Goal: Information Seeking & Learning: Check status

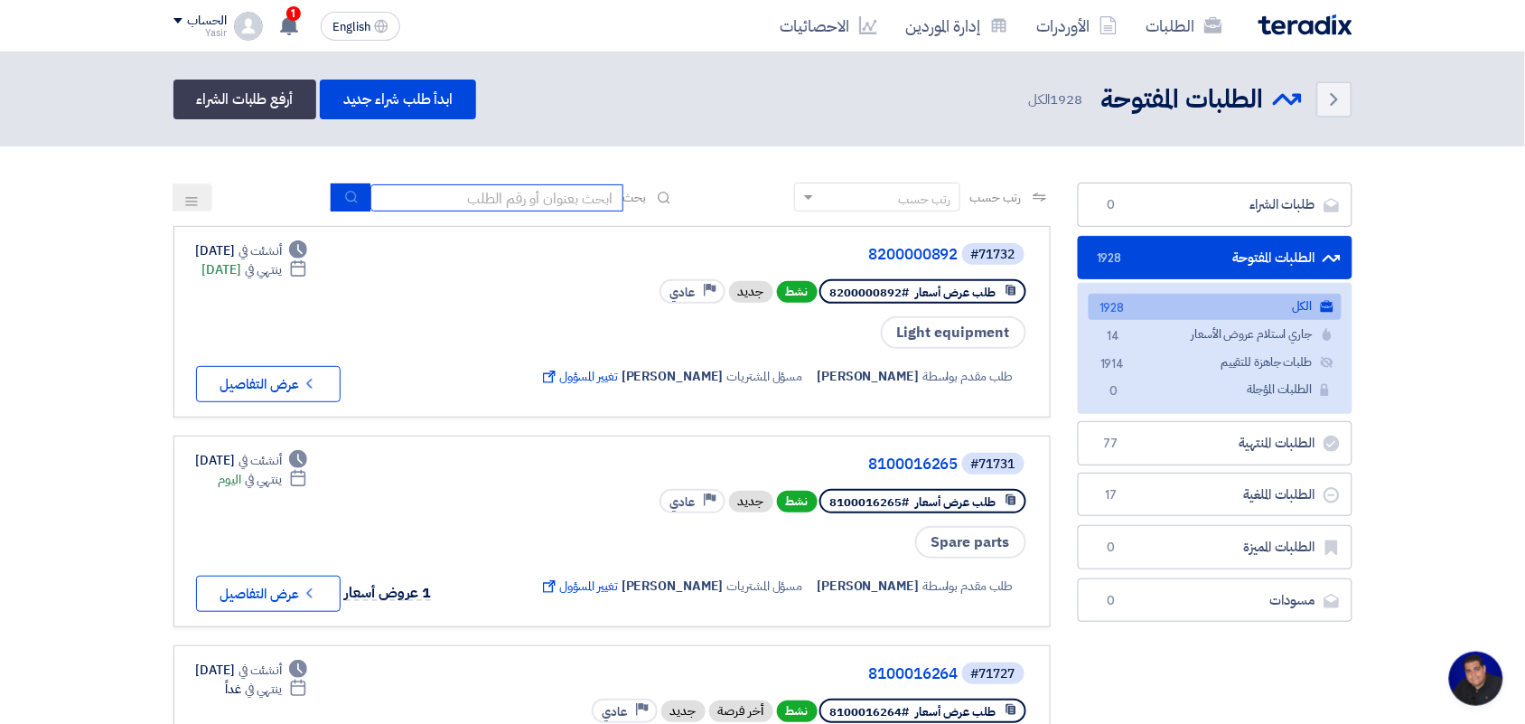
click at [467, 208] on input at bounding box center [496, 197] width 253 height 27
type input "paint"
click at [349, 194] on icon "submit" at bounding box center [351, 197] width 14 height 14
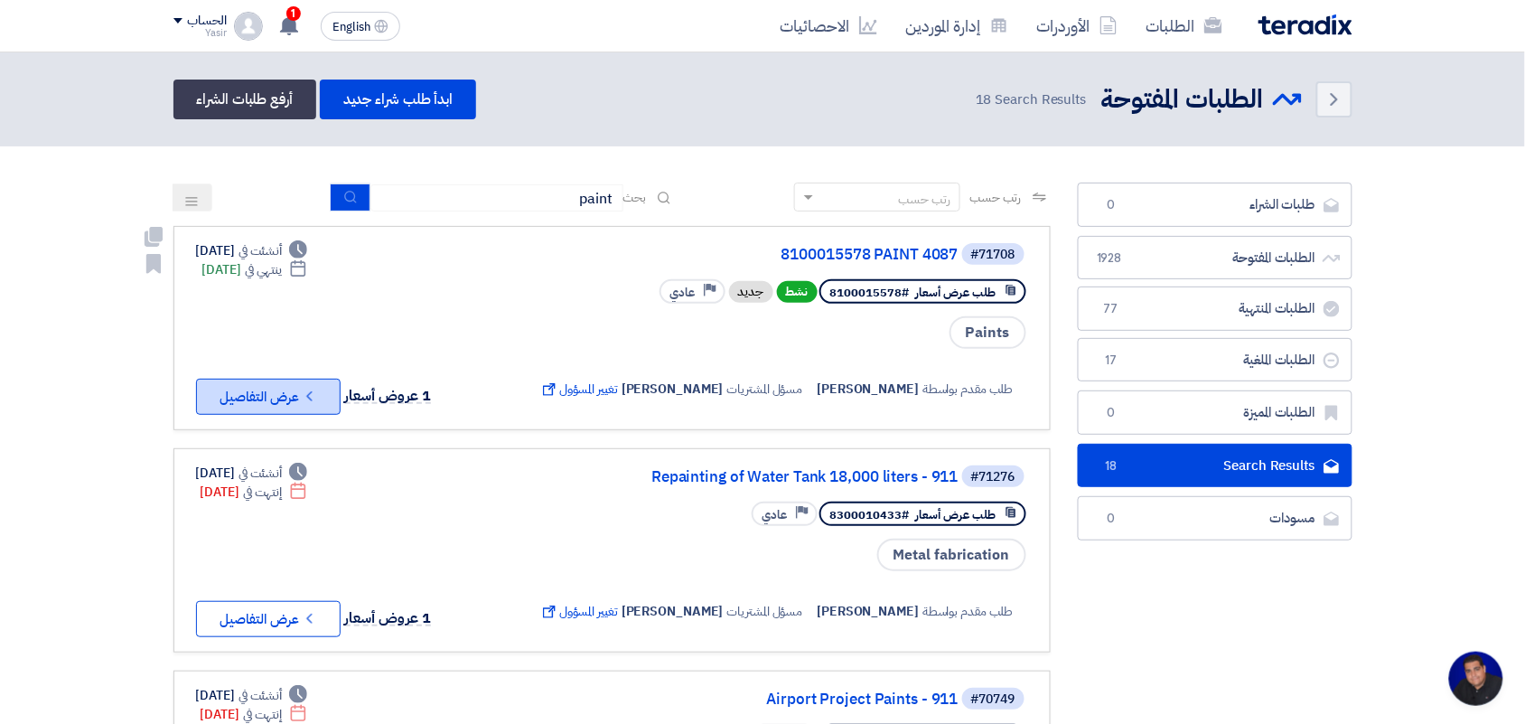
click at [312, 398] on icon "Check details" at bounding box center [309, 396] width 17 height 17
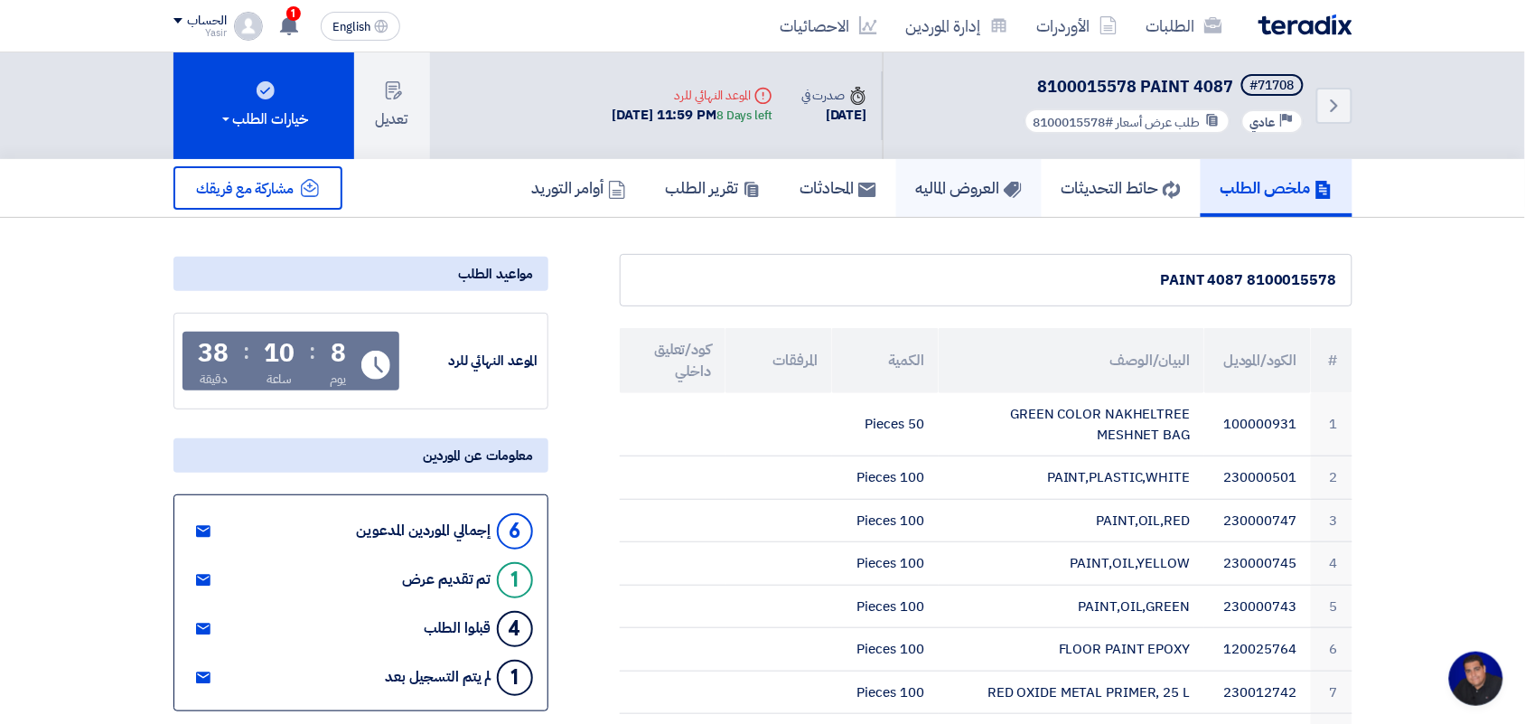
click at [967, 191] on h5 "العروض الماليه" at bounding box center [969, 187] width 106 height 21
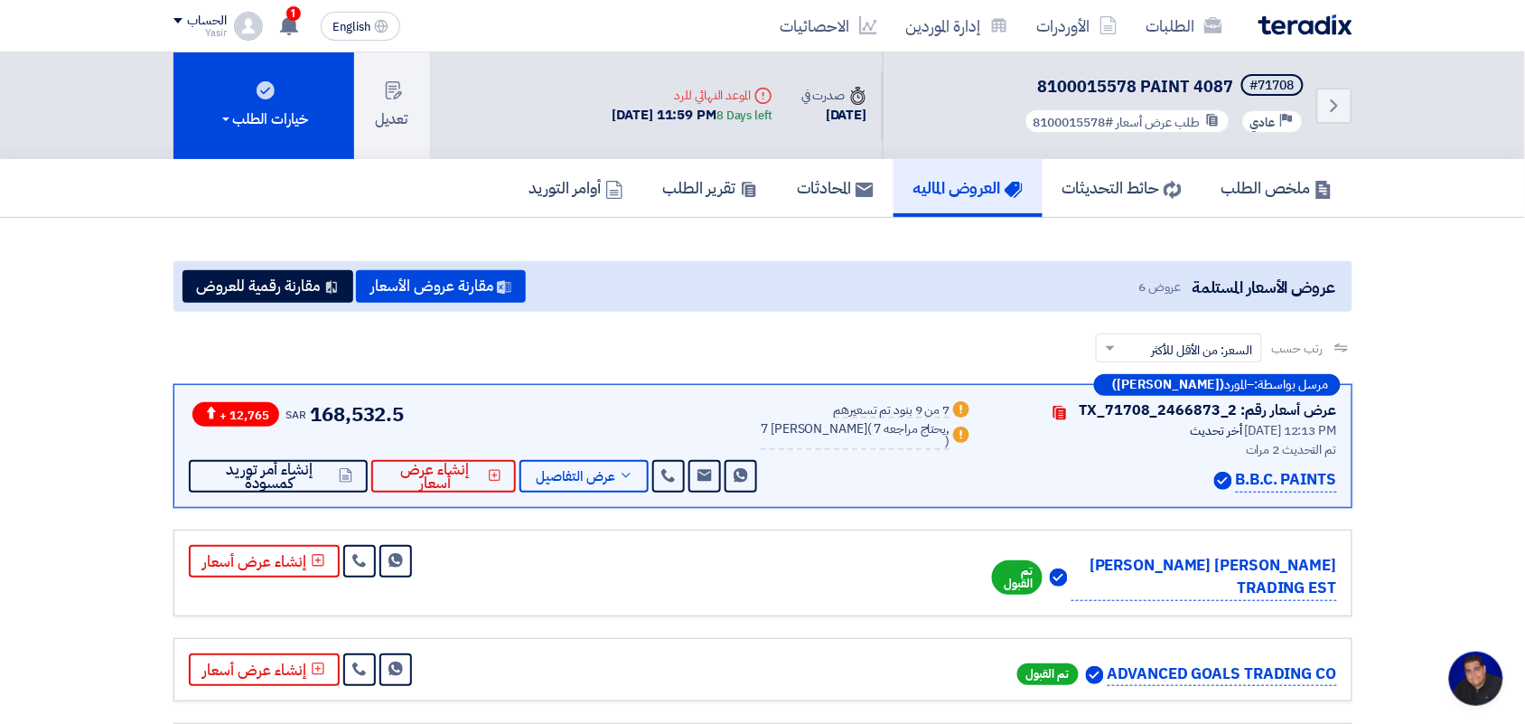
scroll to position [226, 0]
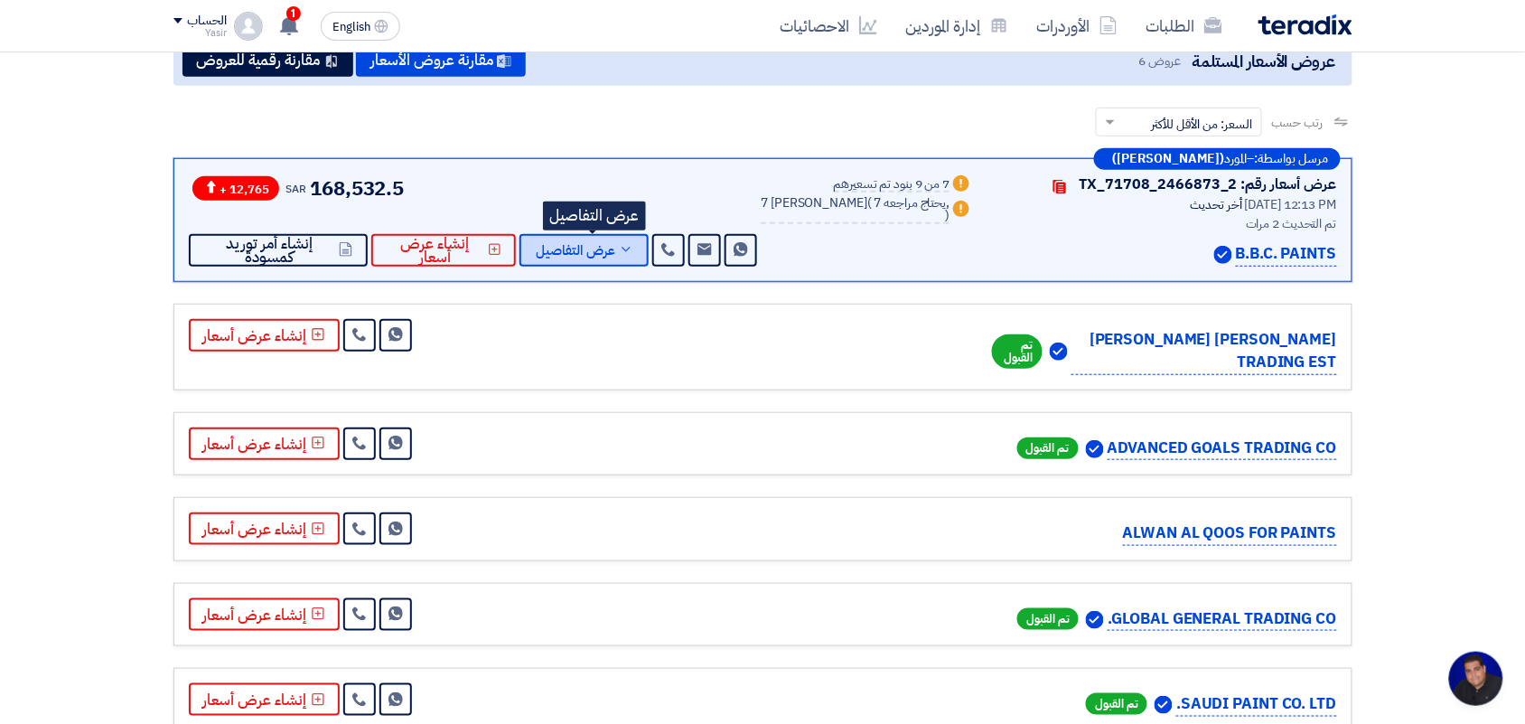
click at [605, 256] on span "عرض التفاصيل" at bounding box center [576, 251] width 80 height 14
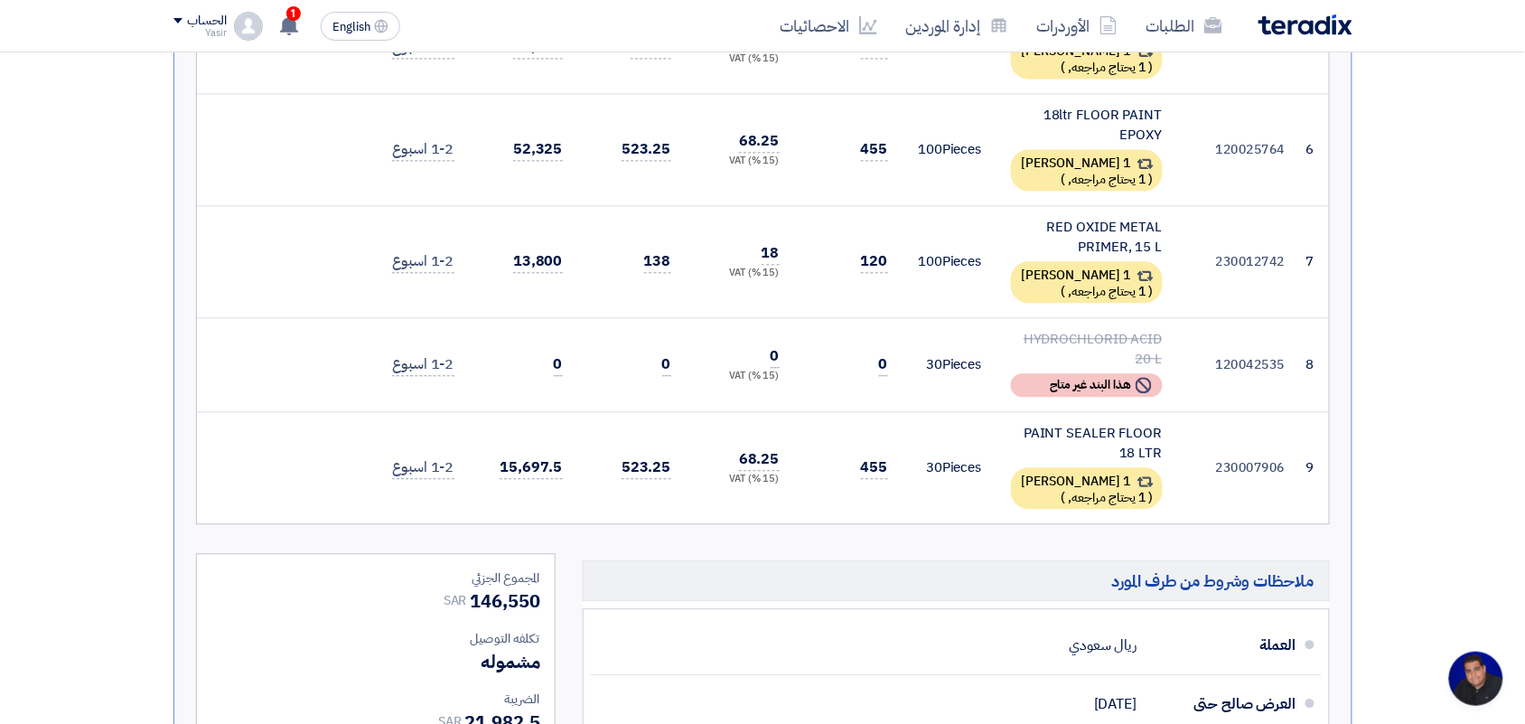
scroll to position [1129, 0]
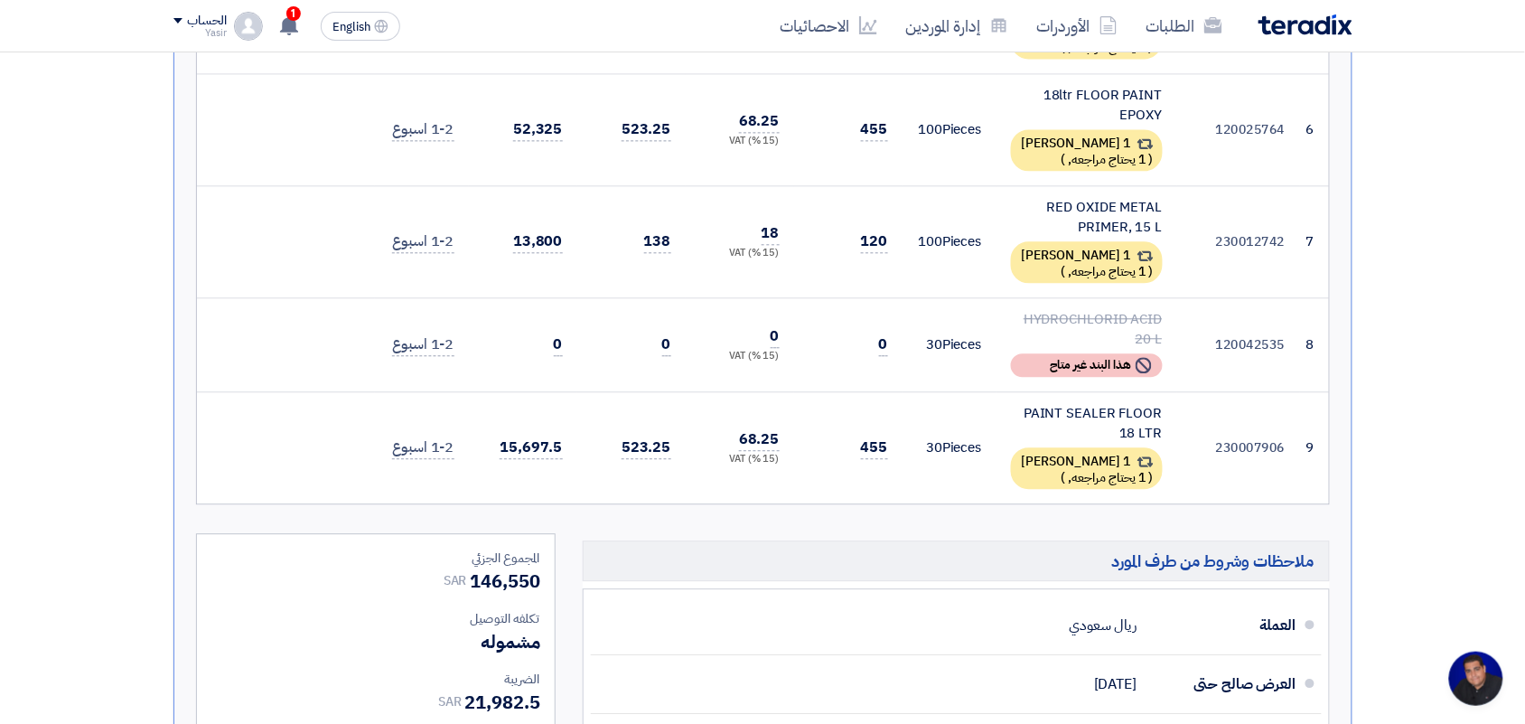
drag, startPoint x: 1158, startPoint y: 402, endPoint x: 998, endPoint y: 373, distance: 162.5
click at [998, 391] on td "PAINT SEALER FLOOR 18 LTR 1 بديل مقدم ( 1 يحتاج مراجعه, )" at bounding box center [1087, 447] width 181 height 112
click at [1048, 403] on div "PAINT SEALER FLOOR 18 LTR" at bounding box center [1087, 423] width 152 height 41
click at [1046, 403] on div "PAINT SEALER FLOOR 18 LTR" at bounding box center [1087, 423] width 152 height 41
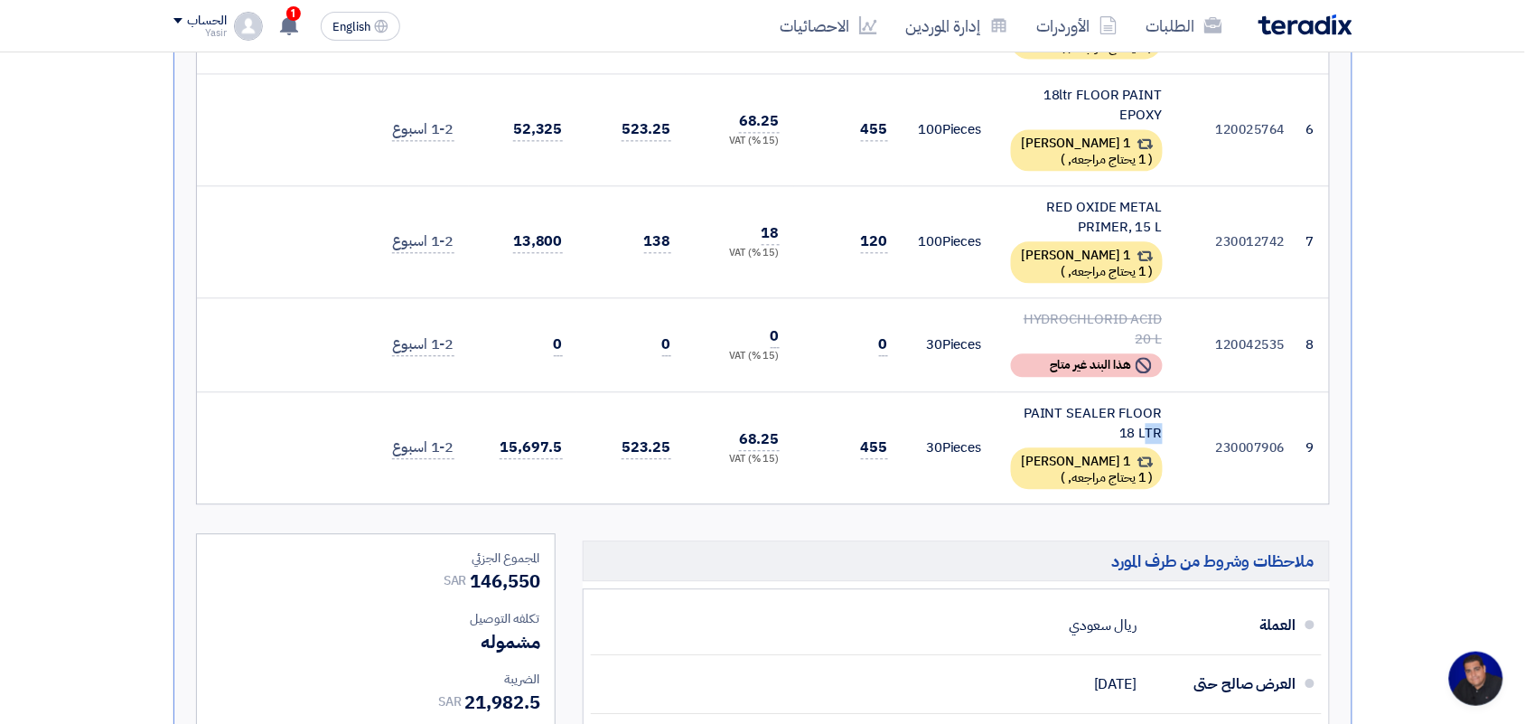
click at [1046, 403] on div "PAINT SEALER FLOOR 18 LTR" at bounding box center [1087, 423] width 152 height 41
click at [990, 391] on td "30 Pieces" at bounding box center [950, 447] width 94 height 112
click at [1055, 309] on div "HYDROCHLORID ACID 20 L" at bounding box center [1087, 329] width 152 height 41
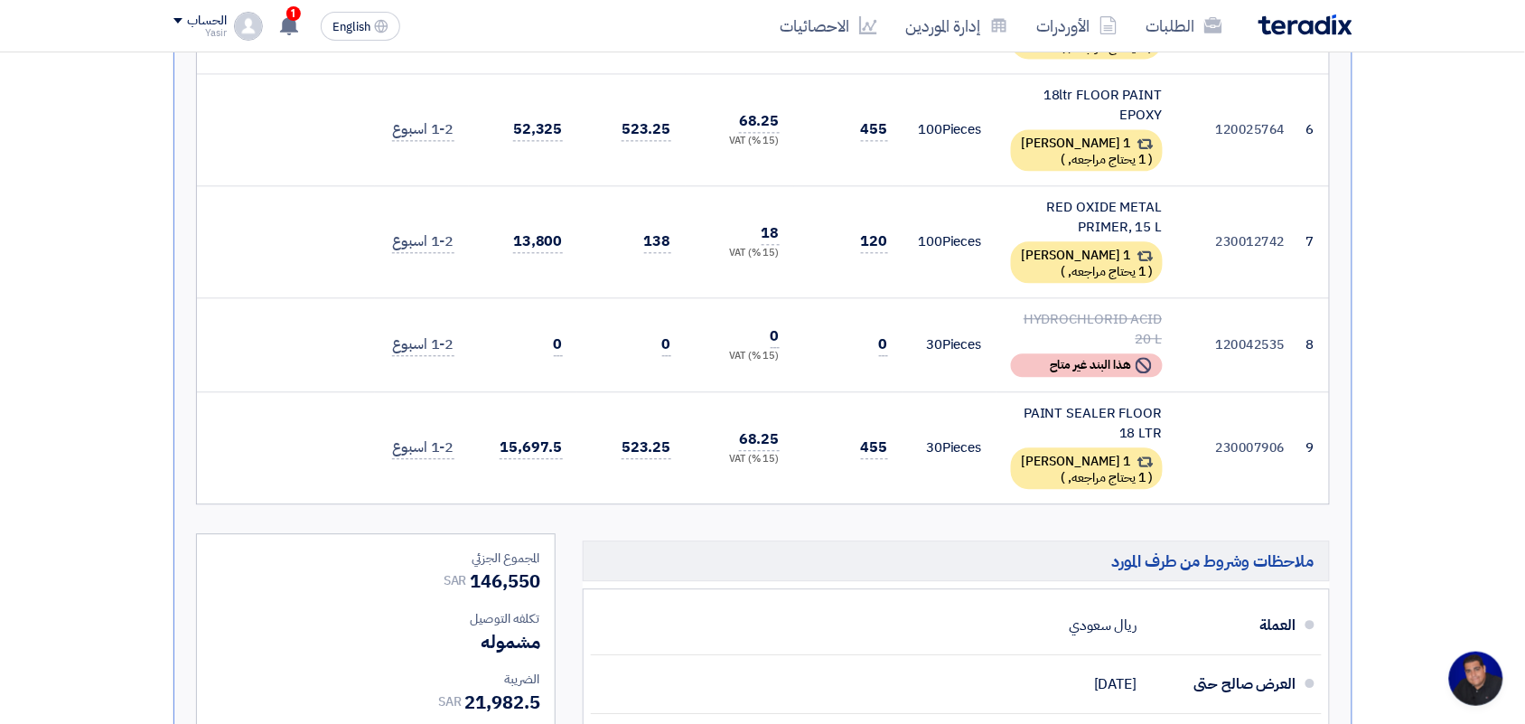
click at [1055, 309] on div "HYDROCHLORID ACID 20 L" at bounding box center [1087, 329] width 152 height 41
click at [1085, 403] on div "PAINT SEALER FLOOR 18 LTR" at bounding box center [1087, 423] width 152 height 41
click at [1082, 403] on div "PAINT SEALER FLOOR 18 LTR" at bounding box center [1087, 423] width 152 height 41
click at [1013, 403] on div "PAINT SEALER FLOOR 18 LTR" at bounding box center [1087, 423] width 152 height 41
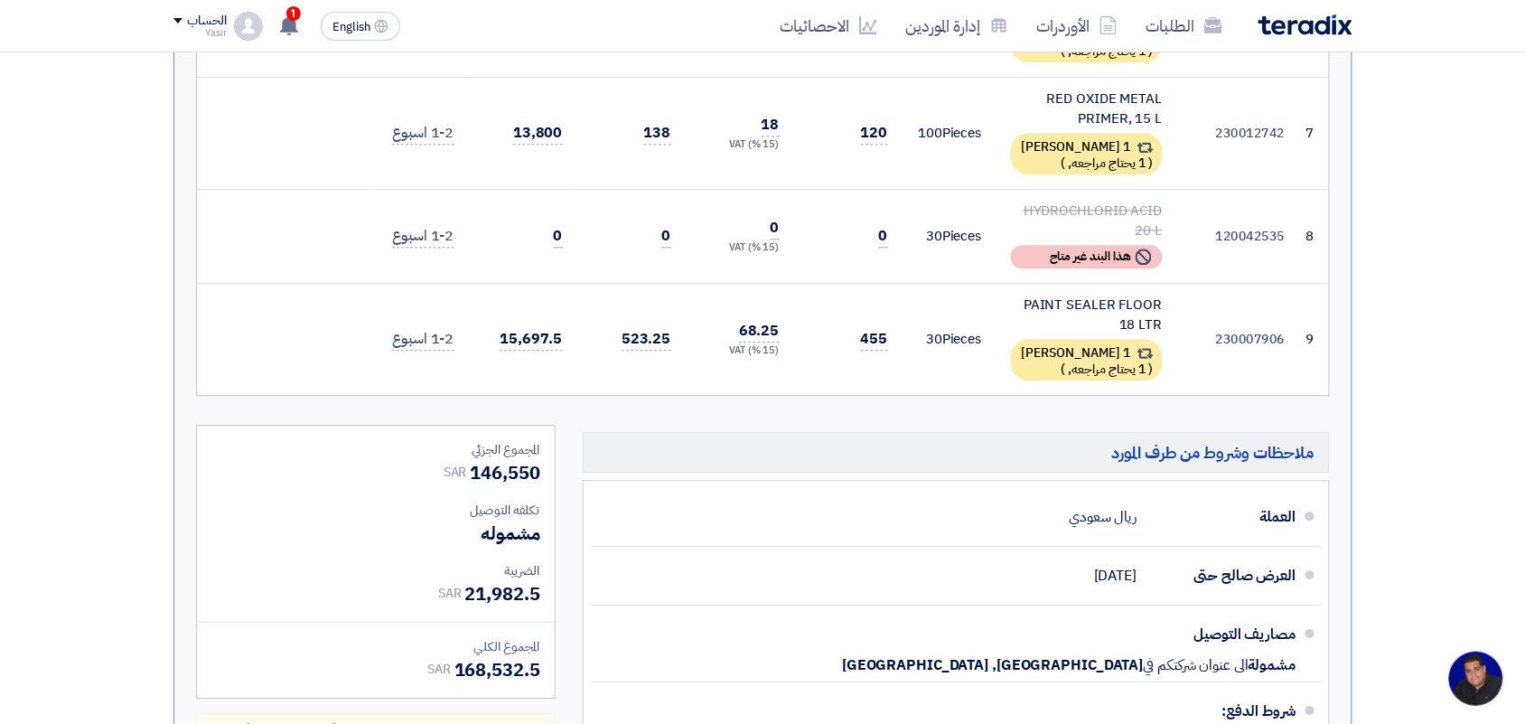
scroll to position [1242, 0]
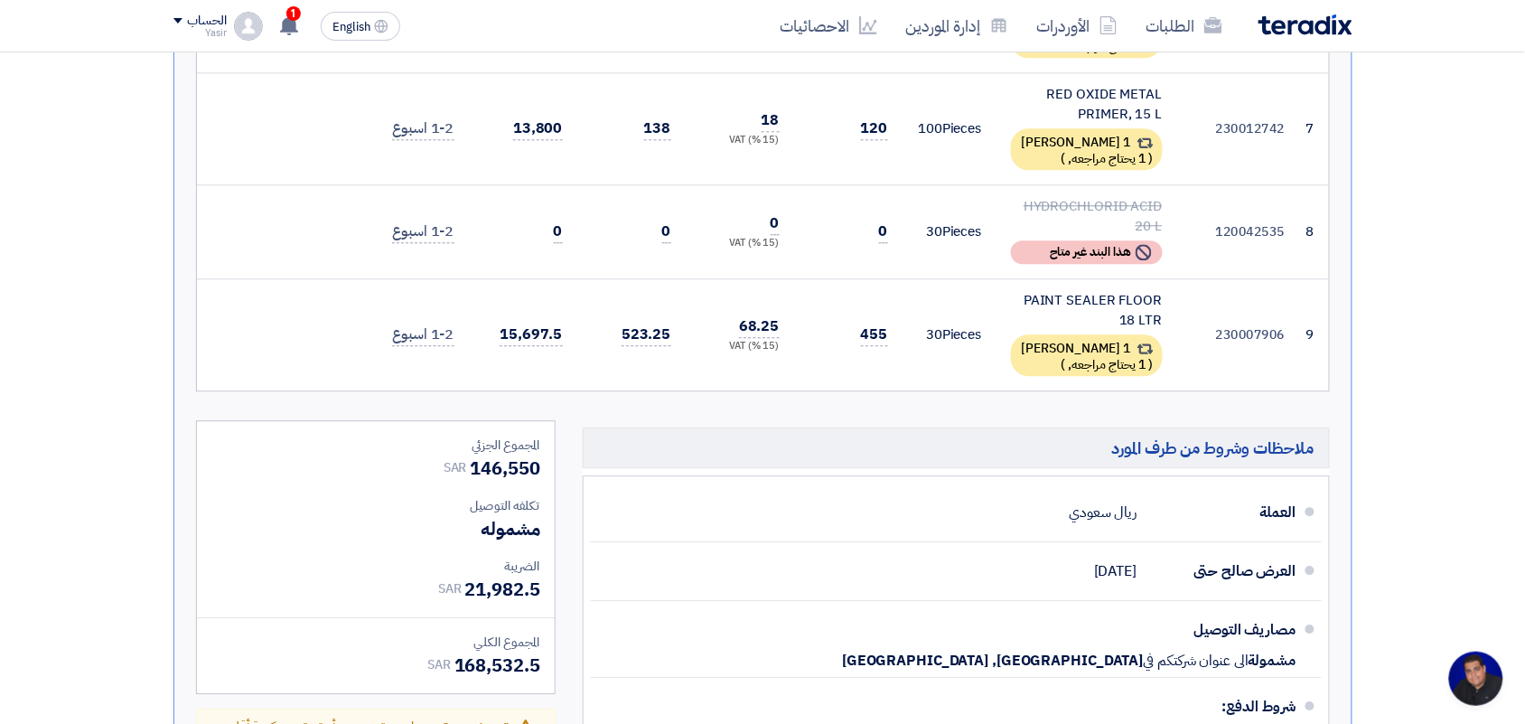
click at [1067, 290] on div "PAINT SEALER FLOOR 18 LTR" at bounding box center [1087, 310] width 152 height 41
click at [929, 281] on td "30 Pieces" at bounding box center [950, 334] width 94 height 112
drag, startPoint x: 1164, startPoint y: 294, endPoint x: 1005, endPoint y: 256, distance: 163.5
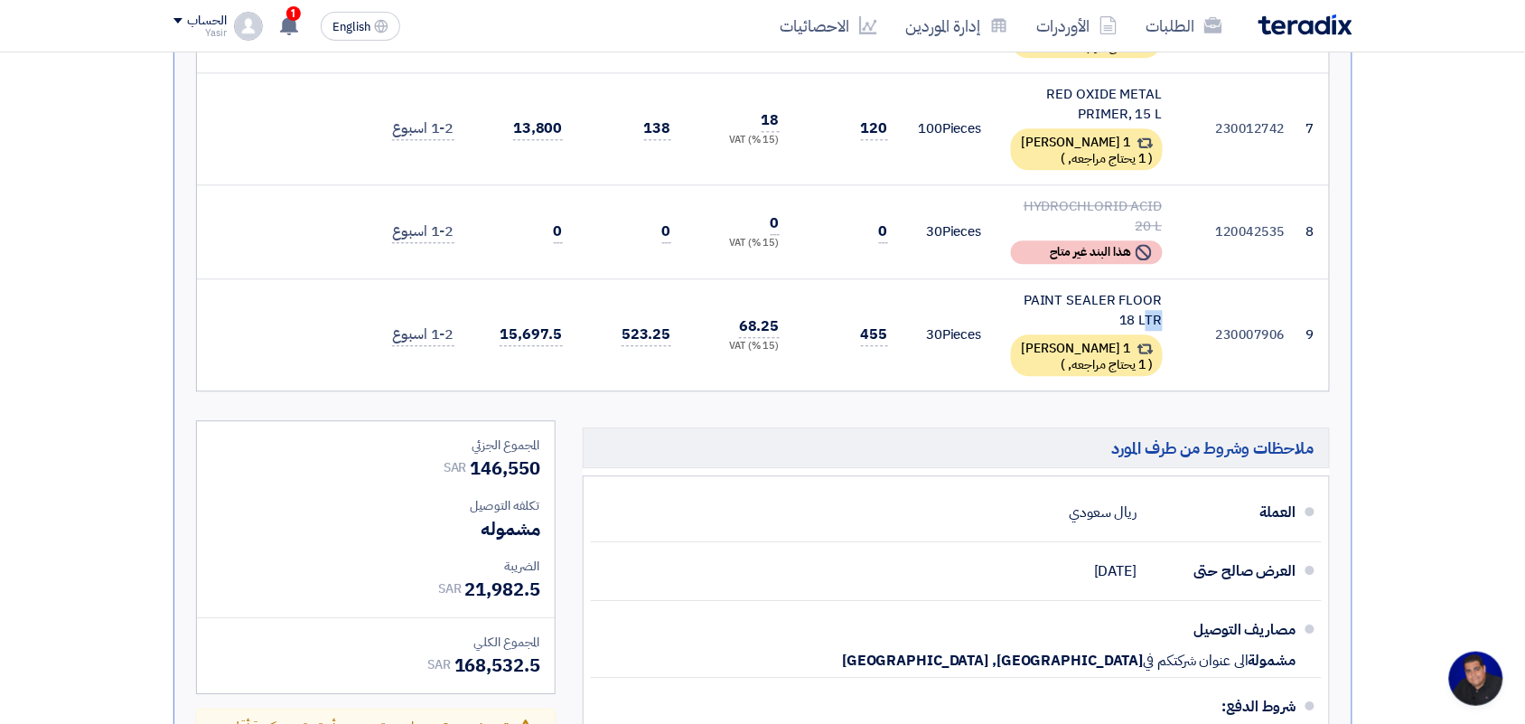
click at [1005, 278] on td "PAINT SEALER FLOOR 18 LTR 1 بديل مقدم ( 1 يحتاج مراجعه, )" at bounding box center [1087, 334] width 181 height 112
click at [986, 278] on td "30 Pieces" at bounding box center [950, 334] width 94 height 112
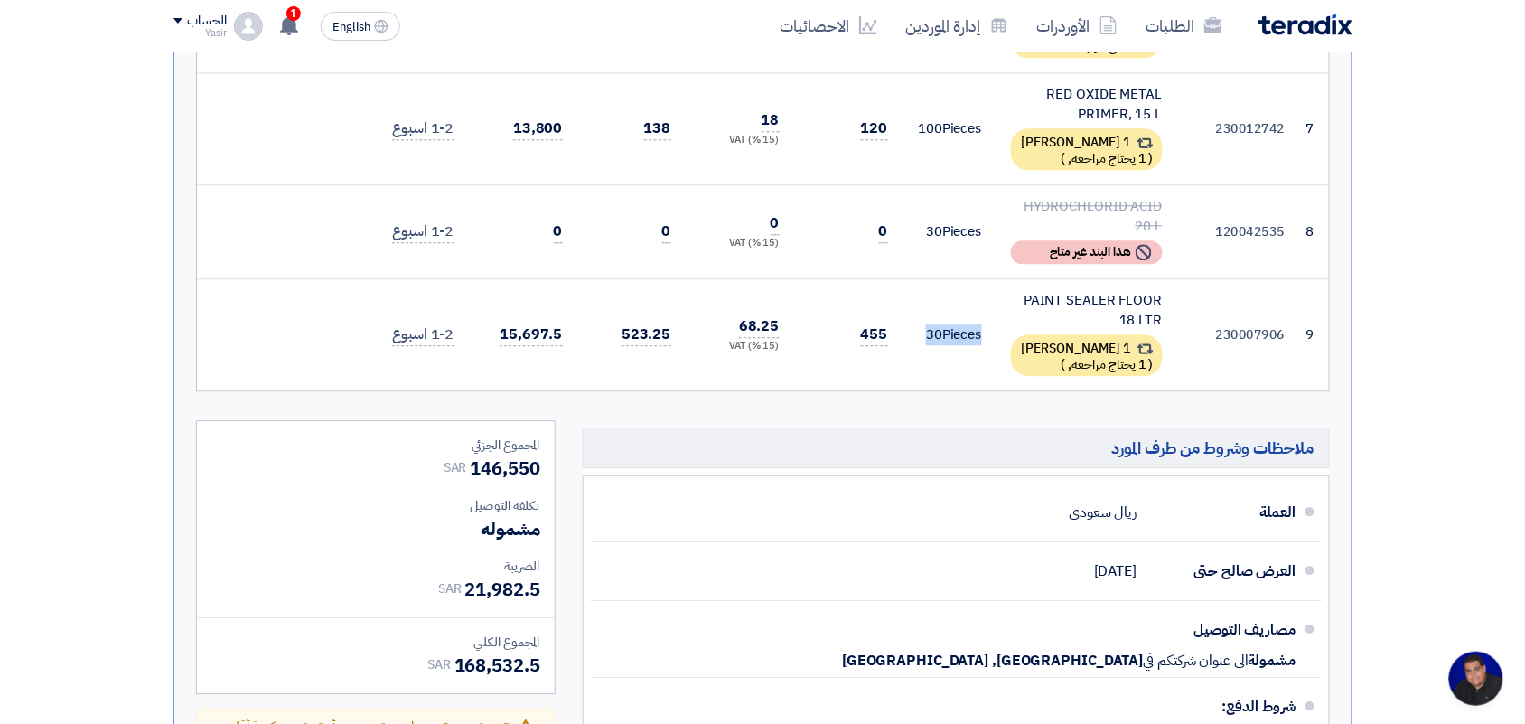
click at [1059, 290] on div "PAINT SEALER FLOOR 18 LTR" at bounding box center [1087, 310] width 152 height 41
click at [1049, 290] on div "PAINT SEALER FLOOR 18 LTR" at bounding box center [1087, 310] width 152 height 41
click at [985, 285] on td "30 Pieces" at bounding box center [950, 334] width 94 height 112
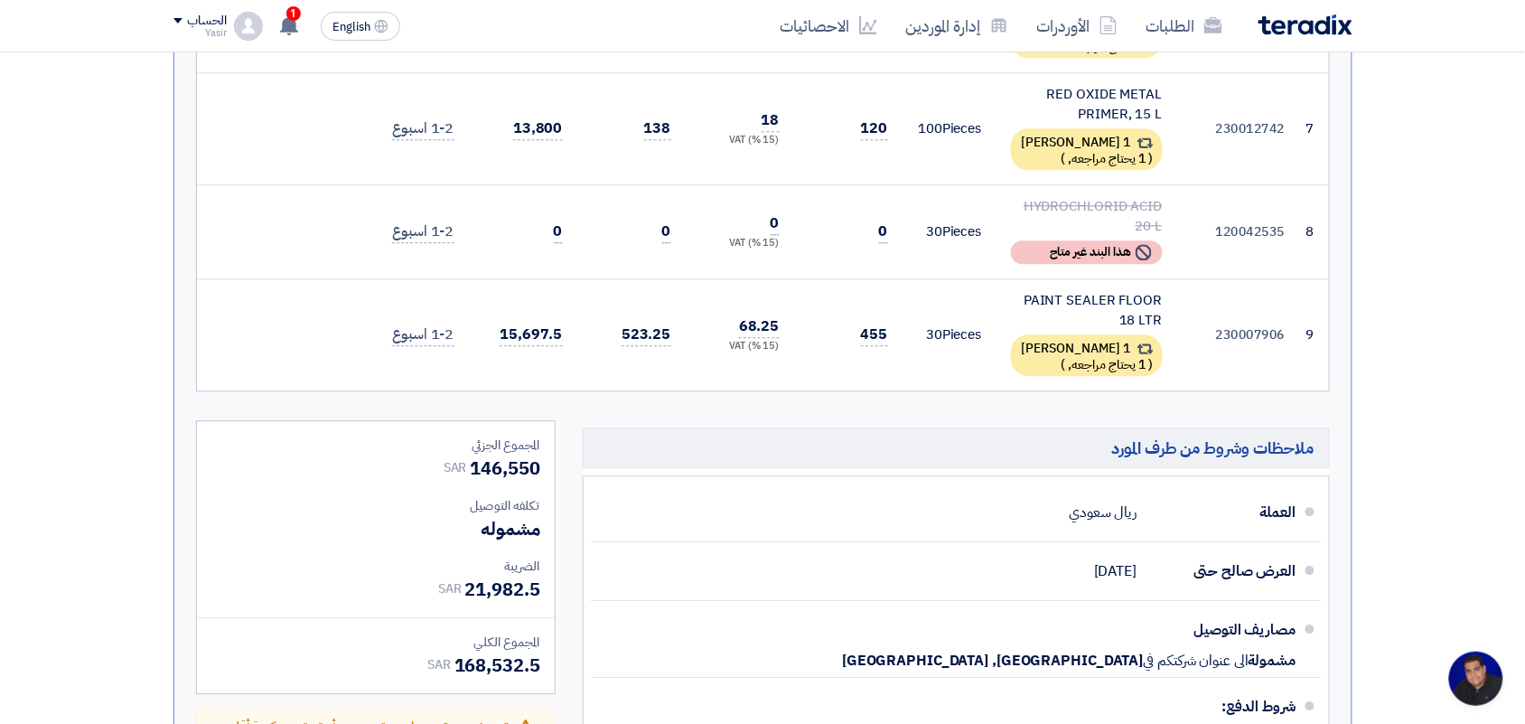
click at [1118, 290] on div "PAINT SEALER FLOOR 18 LTR" at bounding box center [1087, 310] width 152 height 41
click at [1019, 290] on div "PAINT SEALER FLOOR 18 LTR" at bounding box center [1087, 310] width 152 height 41
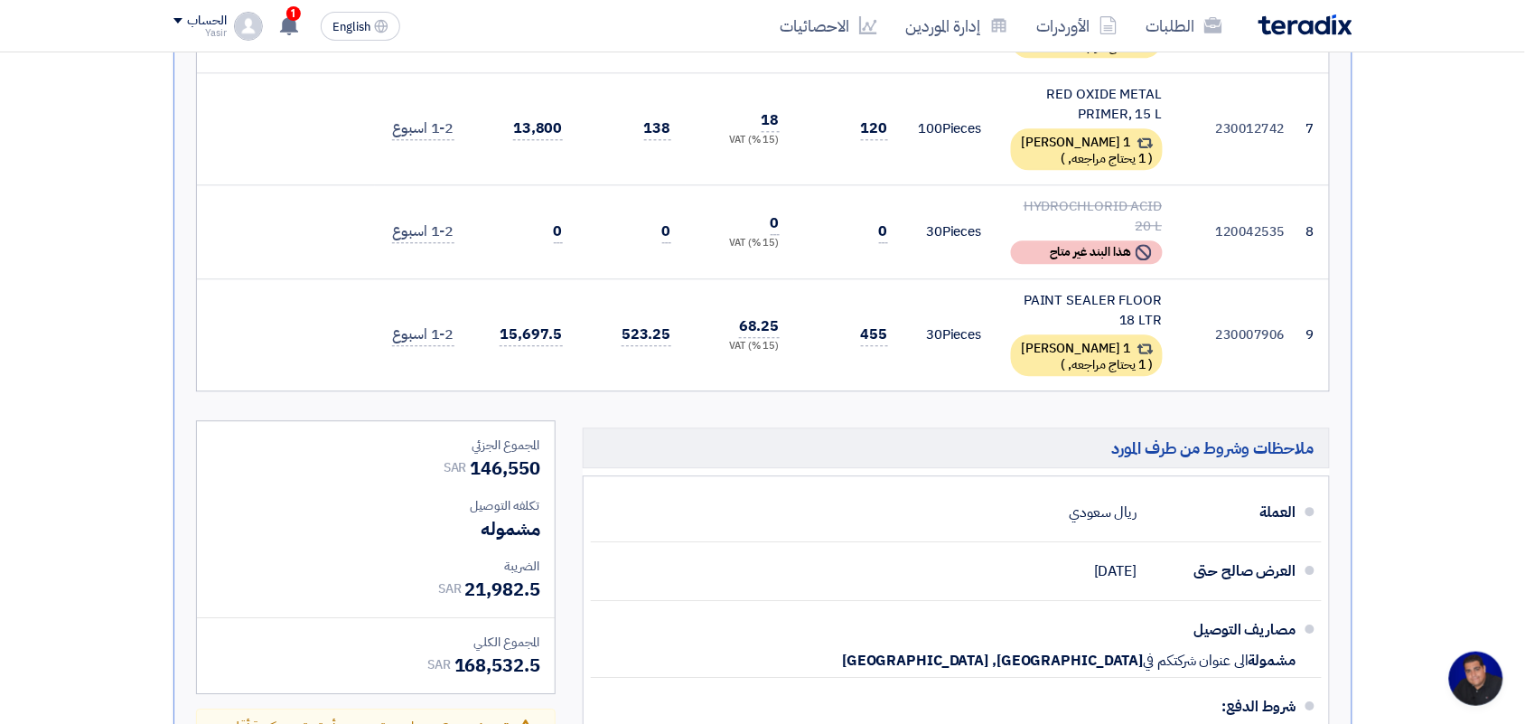
click at [1116, 290] on div "PAINT SEALER FLOOR 18 LTR" at bounding box center [1087, 310] width 152 height 41
click at [985, 278] on td "30 Pieces" at bounding box center [950, 334] width 94 height 112
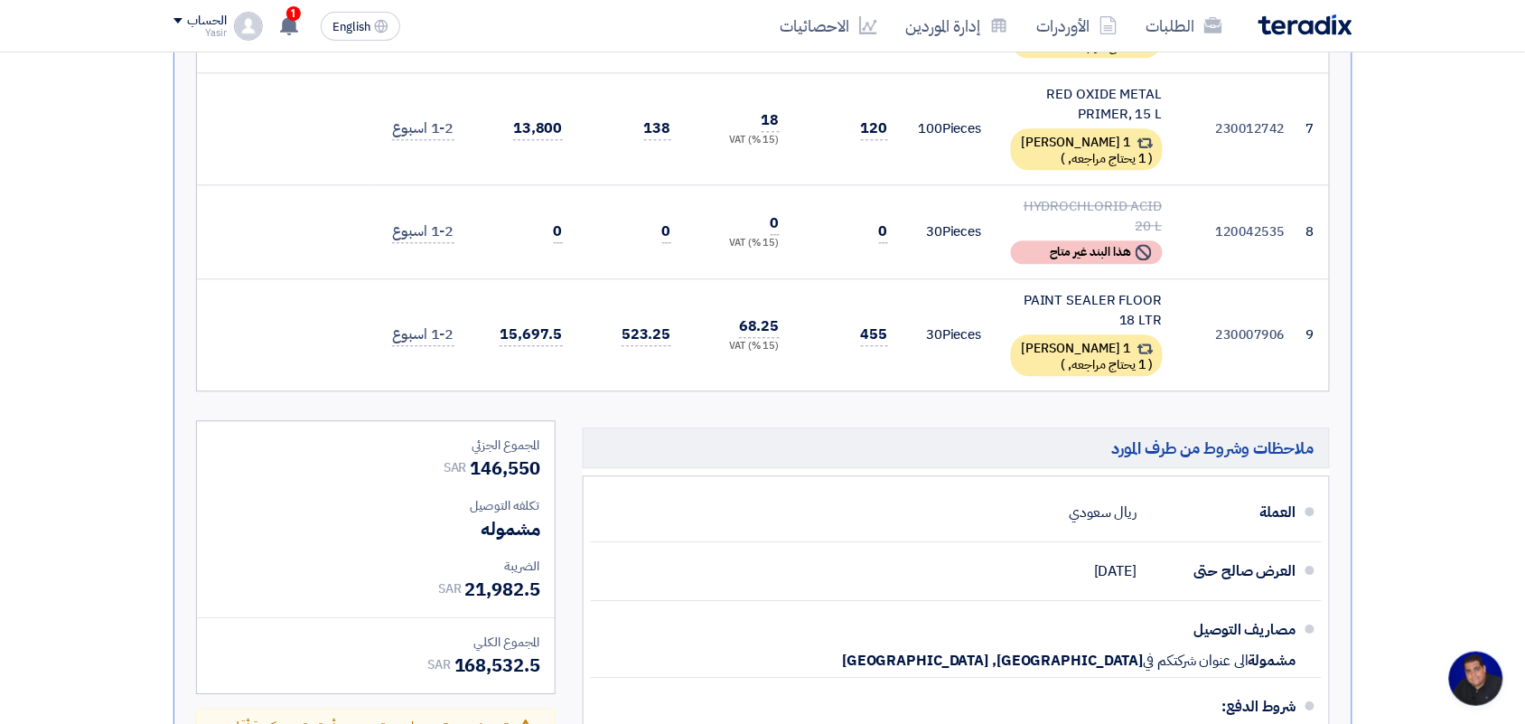
click at [1062, 290] on div "PAINT SEALER FLOOR 18 LTR" at bounding box center [1087, 310] width 152 height 41
click at [999, 278] on td "PAINT SEALER FLOOR 18 LTR 1 بديل مقدم ( 1 يحتاج مراجعه, )" at bounding box center [1087, 334] width 181 height 112
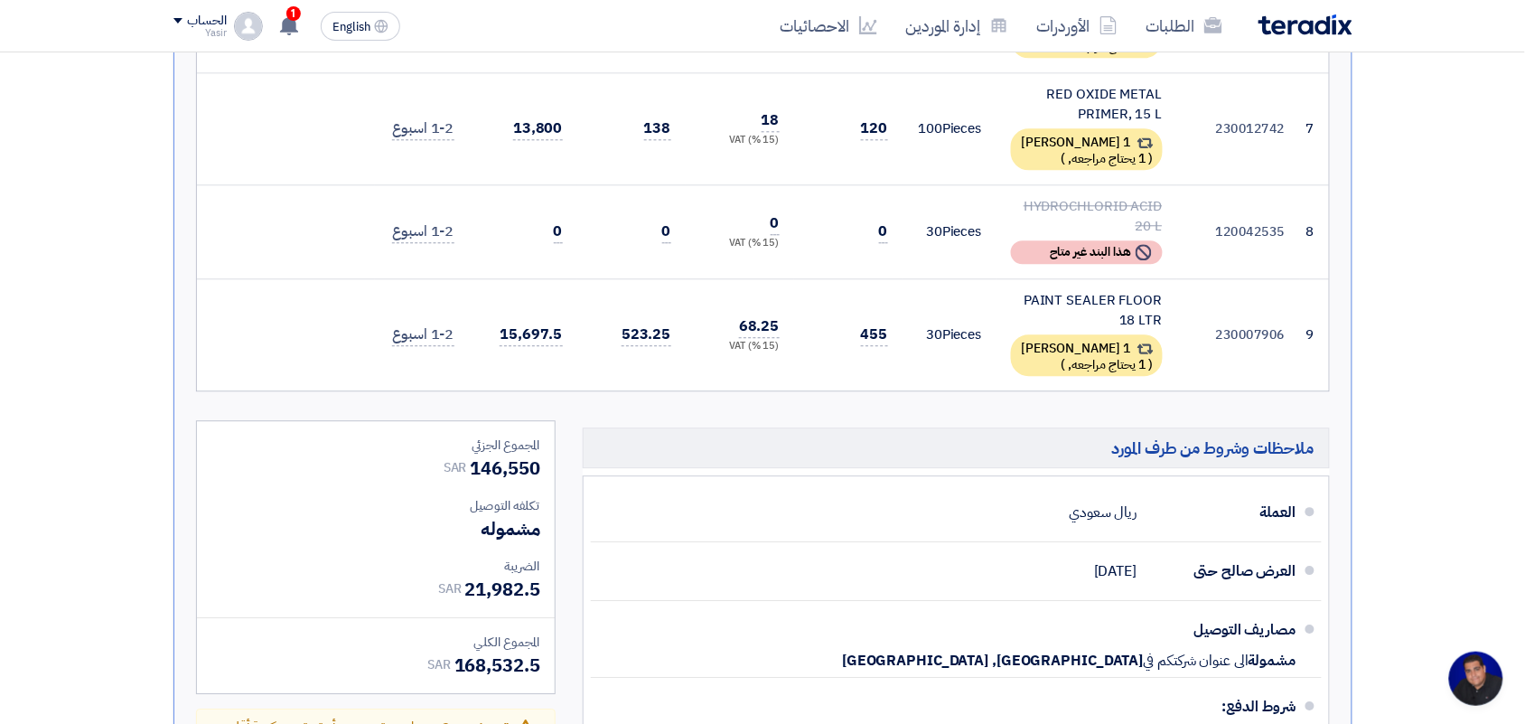
click at [1109, 298] on td "PAINT SEALER FLOOR 18 LTR 1 بديل مقدم ( 1 يحتاج مراجعه, )" at bounding box center [1087, 334] width 181 height 112
click at [1073, 294] on div "PAINT SEALER FLOOR 18 LTR" at bounding box center [1087, 310] width 152 height 41
click at [1036, 290] on div "PAINT SEALER FLOOR 18 LTR" at bounding box center [1087, 310] width 152 height 41
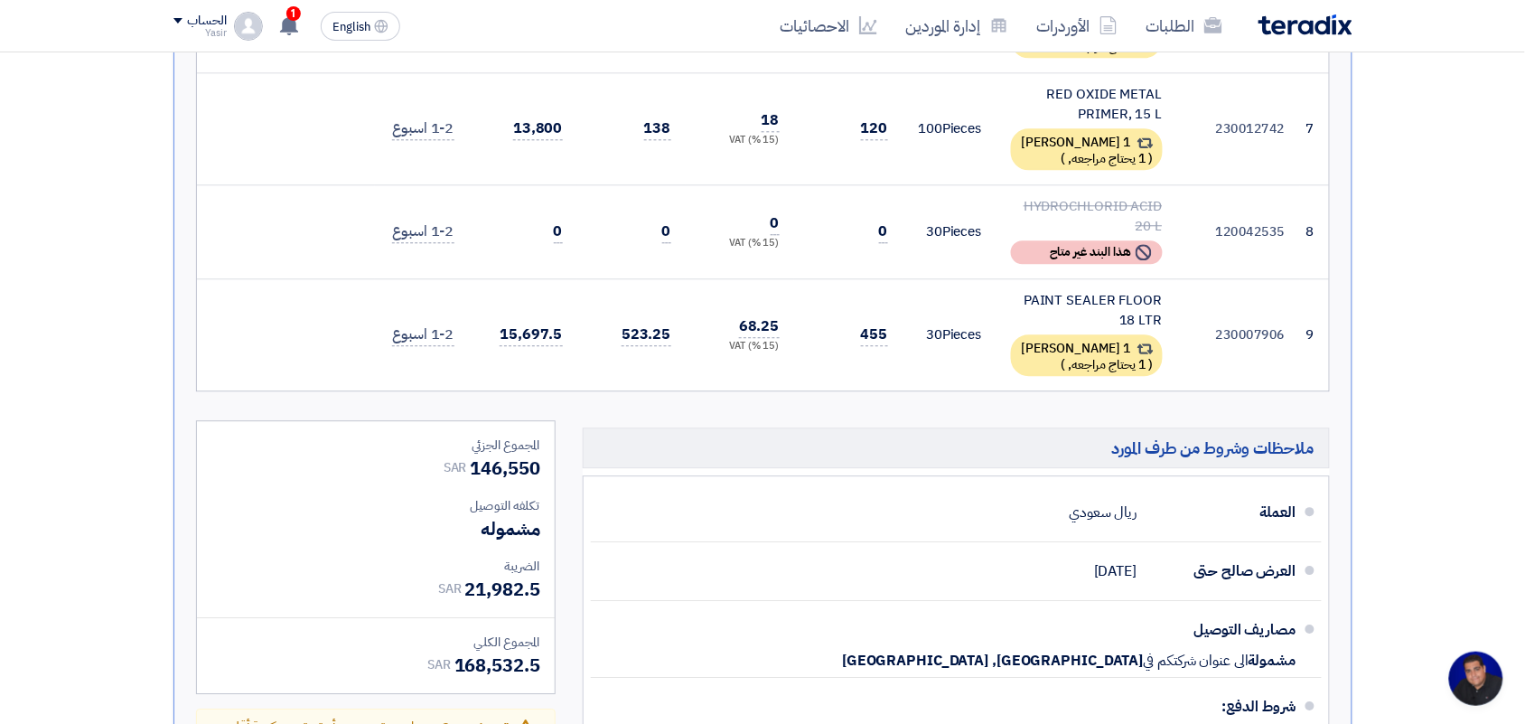
click at [1036, 290] on div "PAINT SEALER FLOOR 18 LTR" at bounding box center [1087, 310] width 152 height 41
click at [936, 304] on td "30 Pieces" at bounding box center [950, 334] width 94 height 112
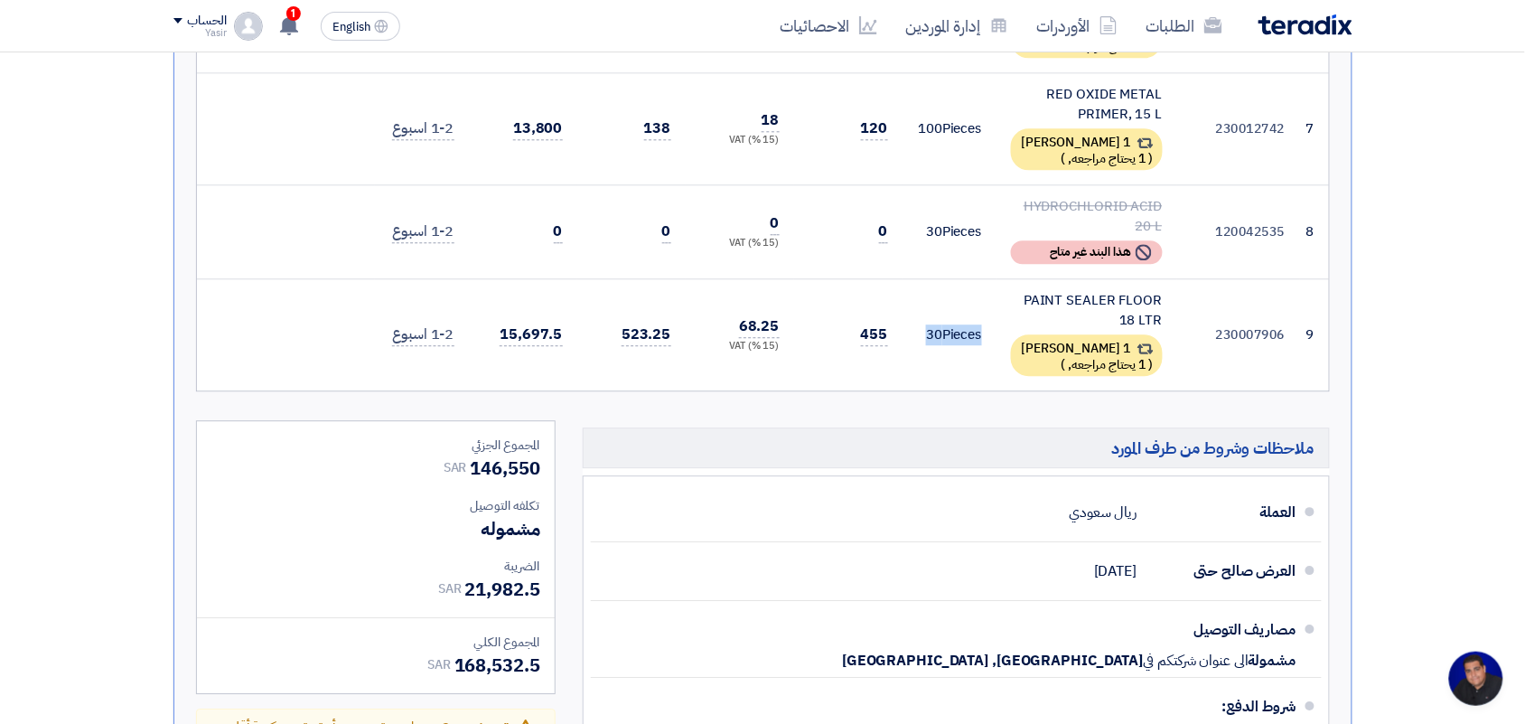
click at [936, 304] on td "30 Pieces" at bounding box center [950, 334] width 94 height 112
click at [865, 323] on span "455" at bounding box center [874, 334] width 27 height 23
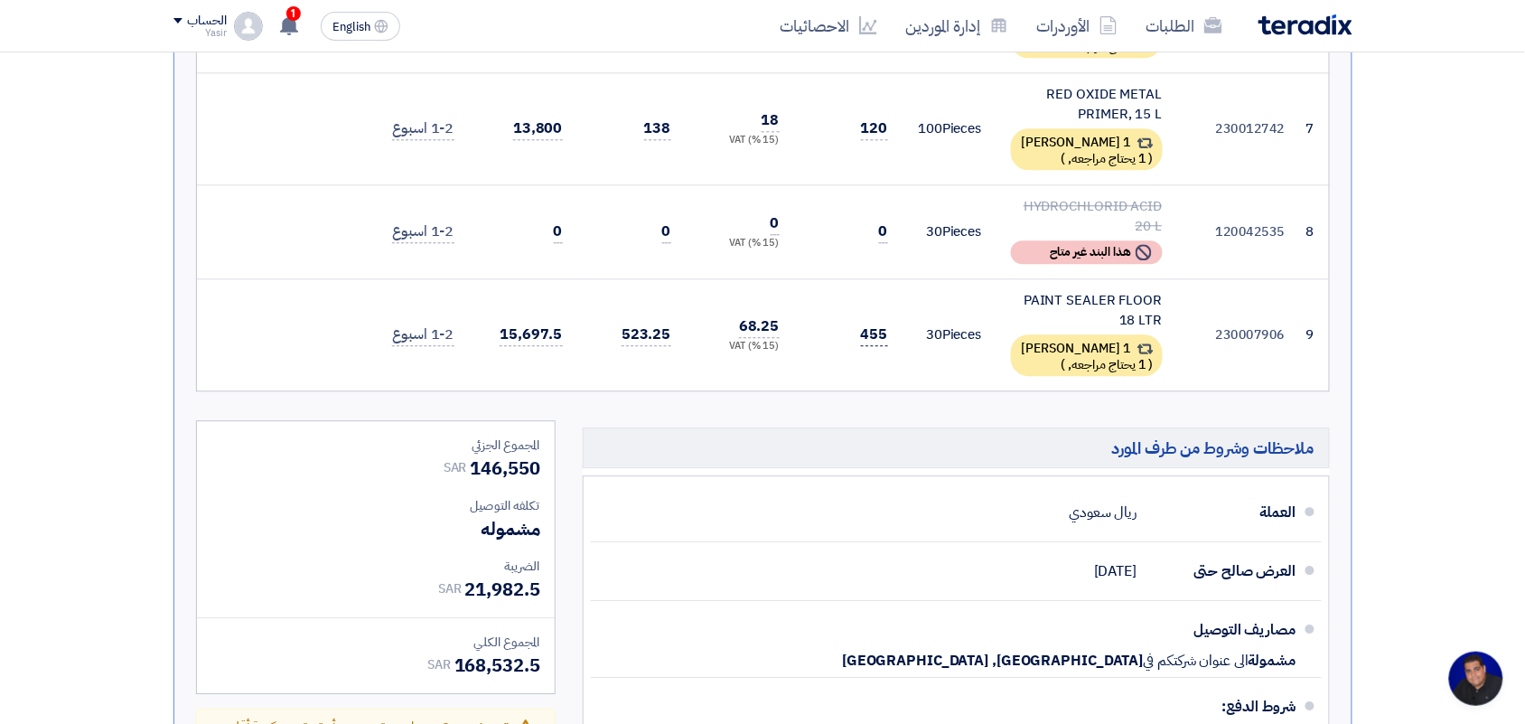
click at [865, 323] on span "455" at bounding box center [874, 334] width 27 height 23
click at [876, 204] on td "0" at bounding box center [848, 231] width 108 height 94
click at [942, 227] on td "30 Pieces" at bounding box center [950, 231] width 94 height 94
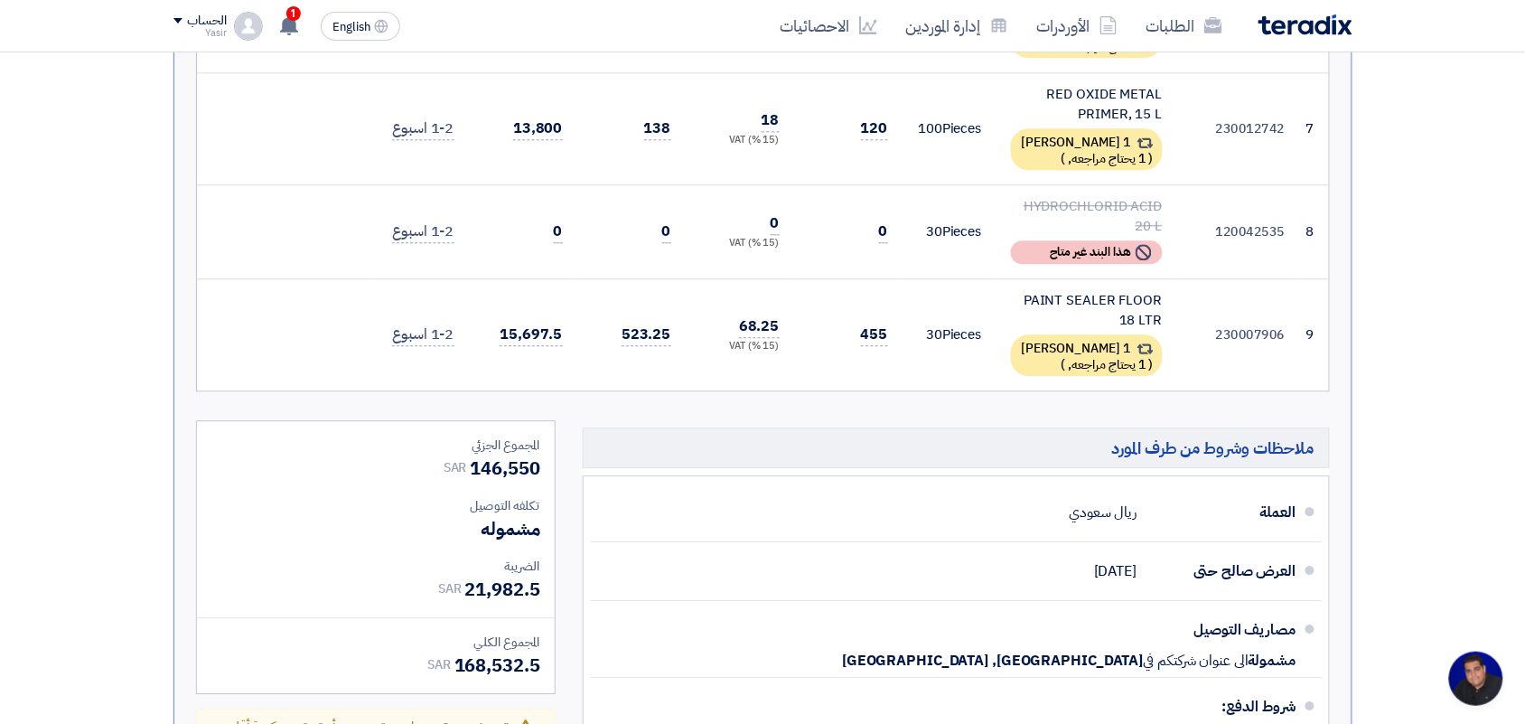
click at [941, 192] on td "30 Pieces" at bounding box center [950, 231] width 94 height 94
click at [937, 309] on td "30 Pieces" at bounding box center [950, 334] width 94 height 112
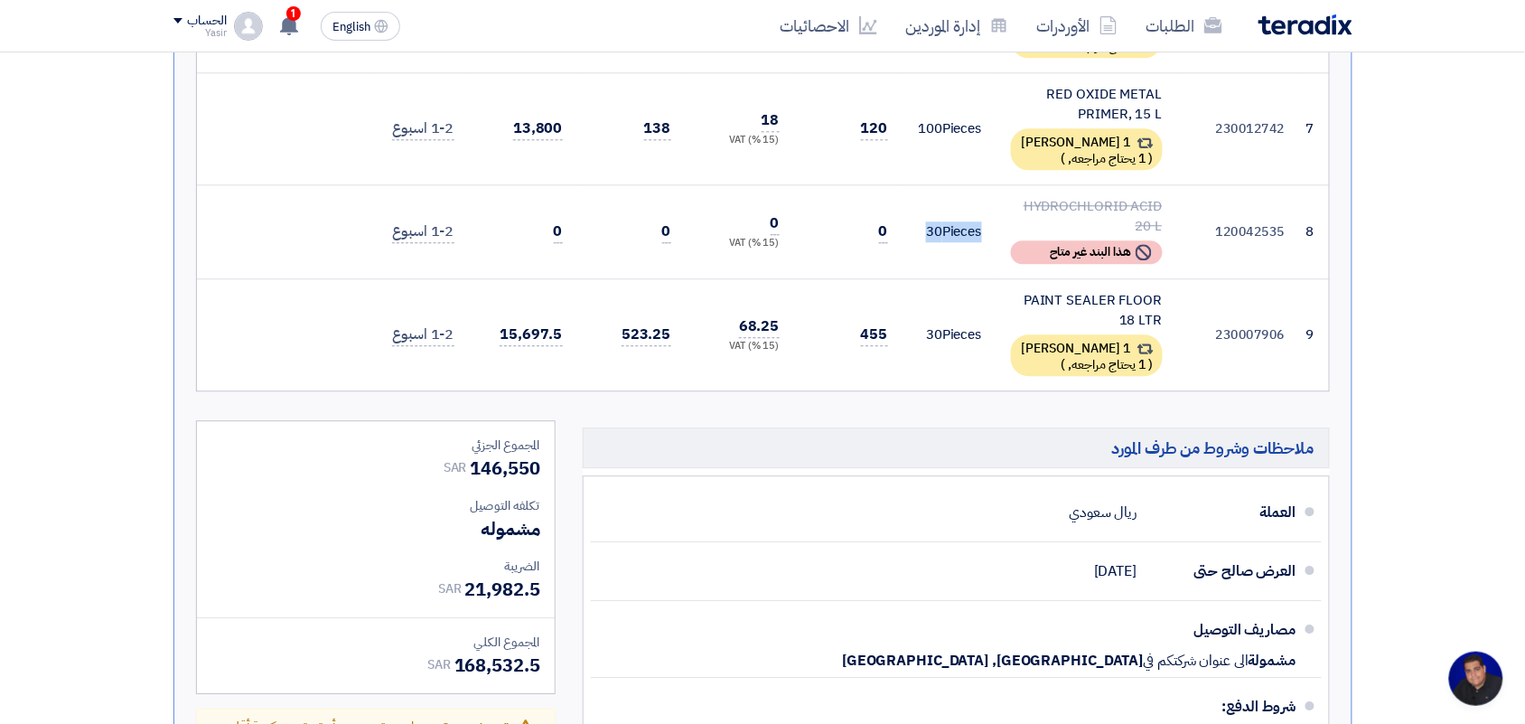
click at [937, 309] on td "30 Pieces" at bounding box center [950, 334] width 94 height 112
click at [1078, 290] on div "PAINT SEALER FLOOR 18 LTR" at bounding box center [1087, 310] width 152 height 41
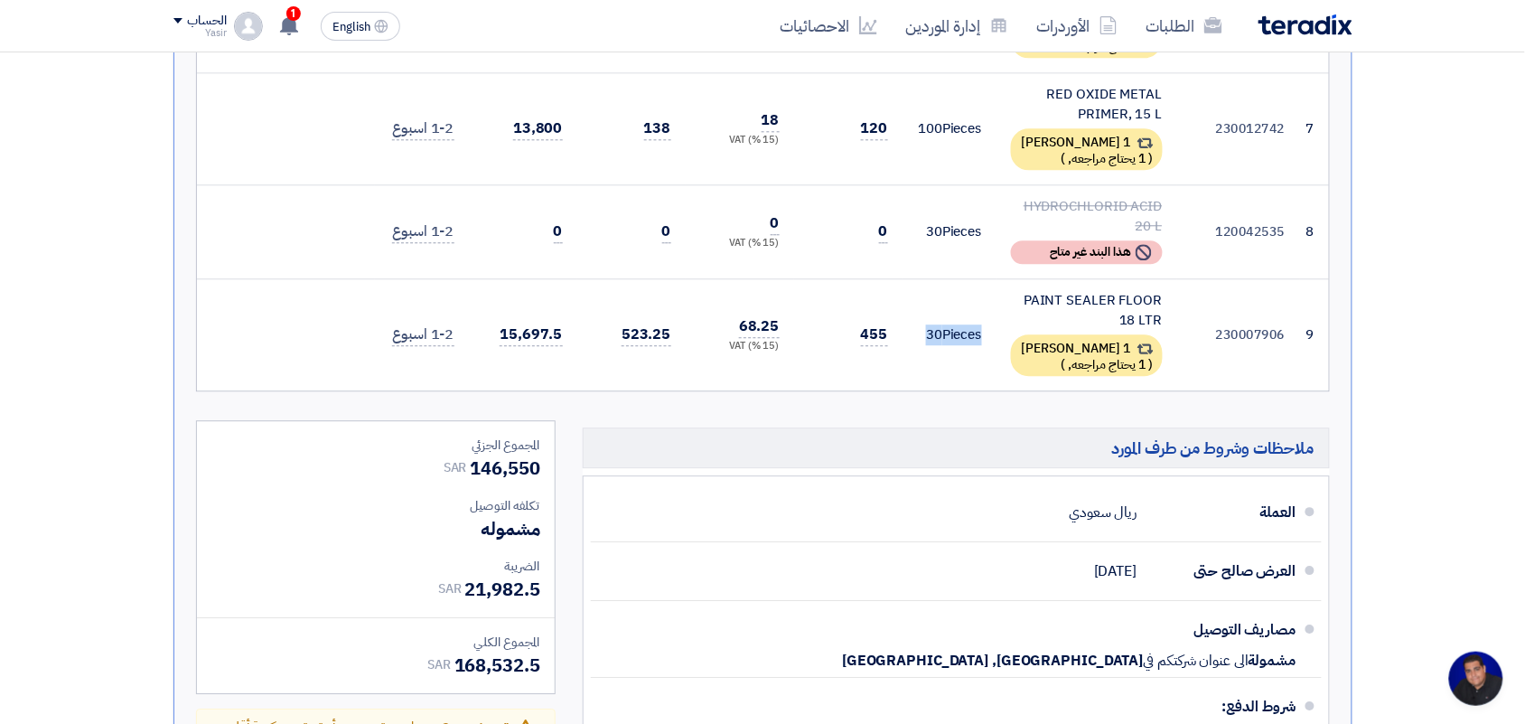
click at [1078, 290] on div "PAINT SEALER FLOOR 18 LTR" at bounding box center [1087, 310] width 152 height 41
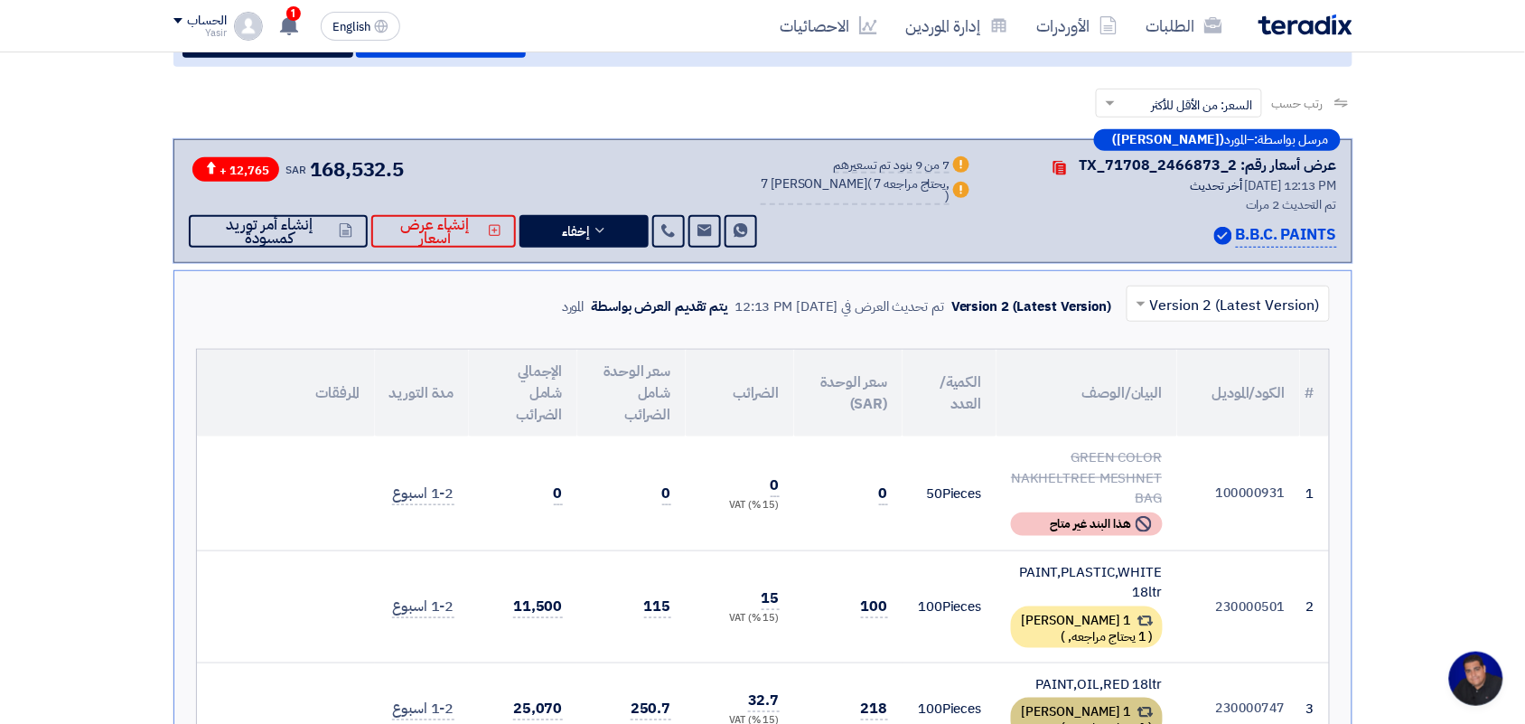
scroll to position [226, 0]
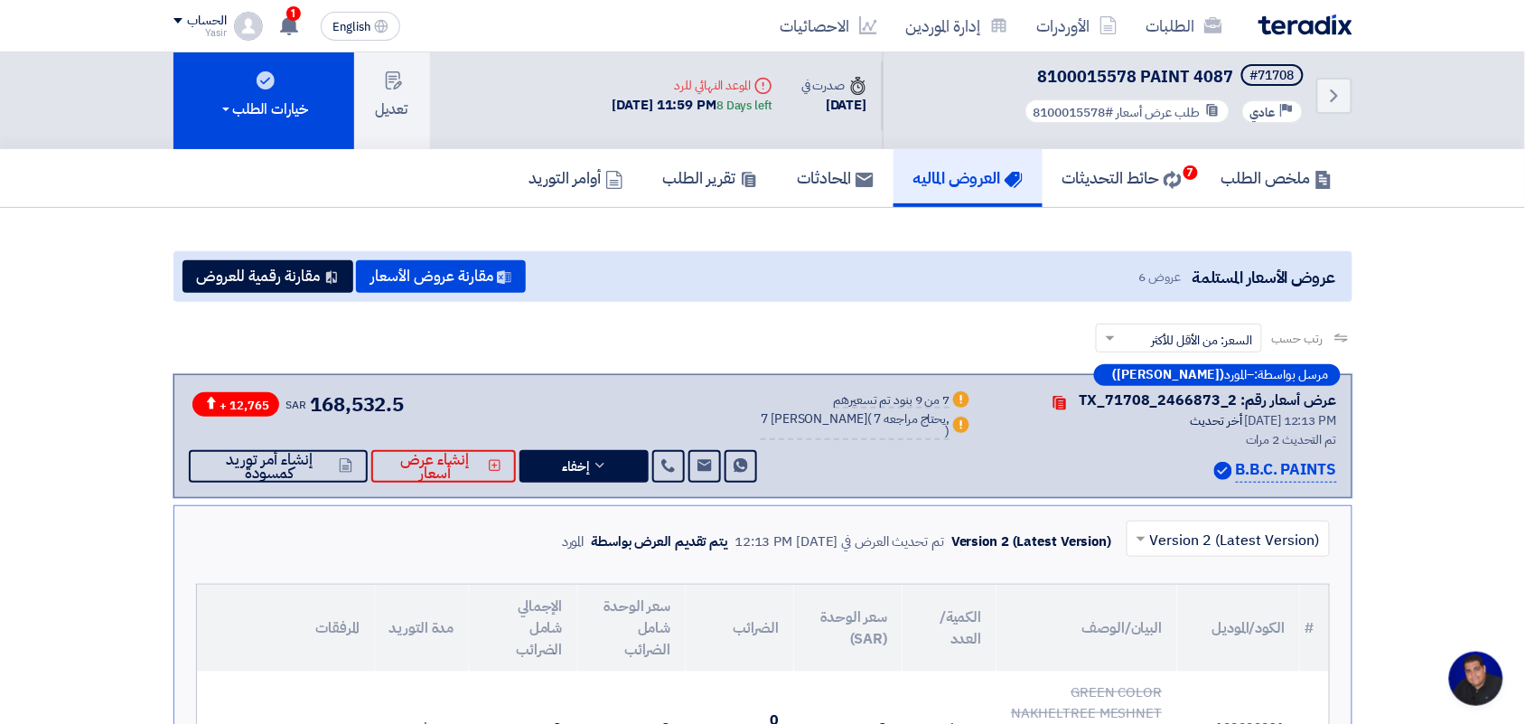
scroll to position [0, 0]
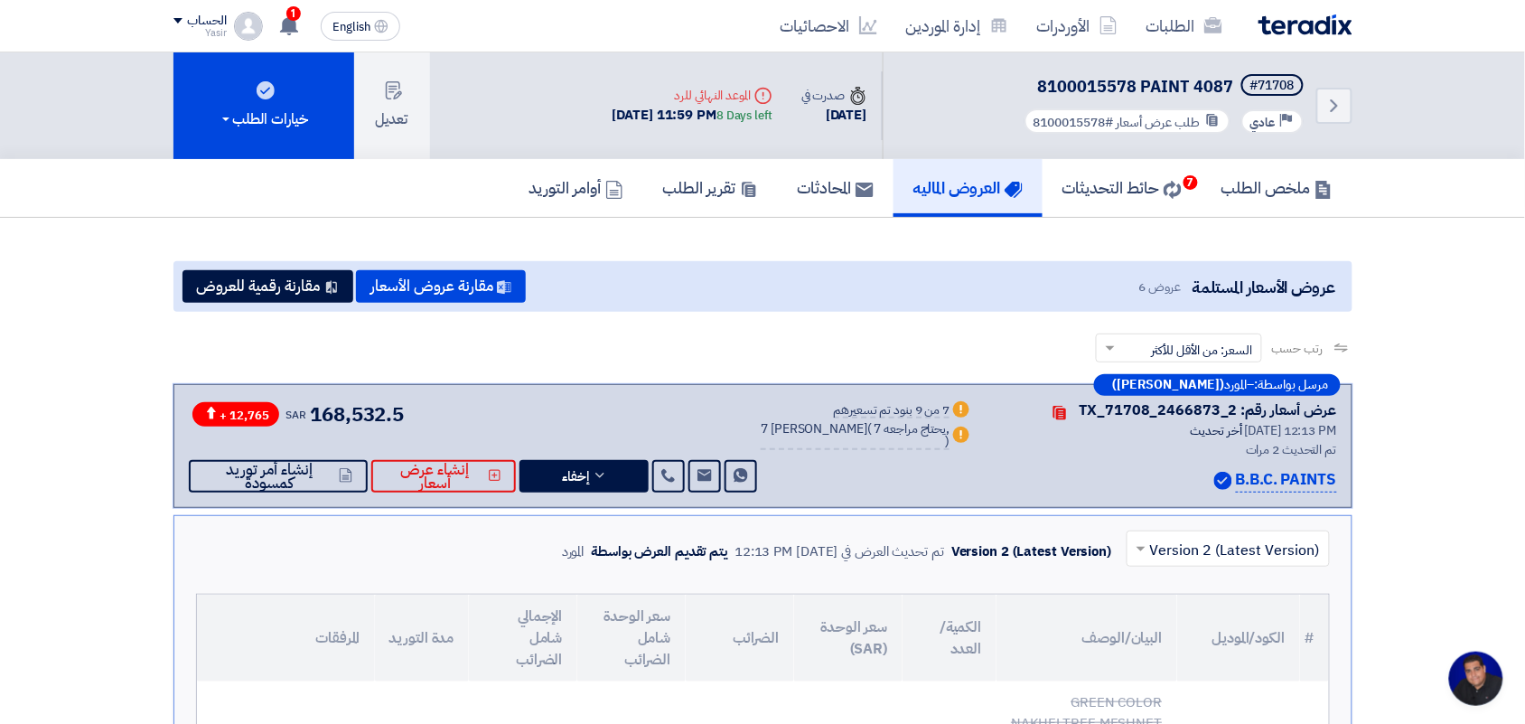
click at [924, 349] on div "رتب حسب رتب حسب × السعر: من الأقل للأكثر ×" at bounding box center [762, 358] width 1179 height 51
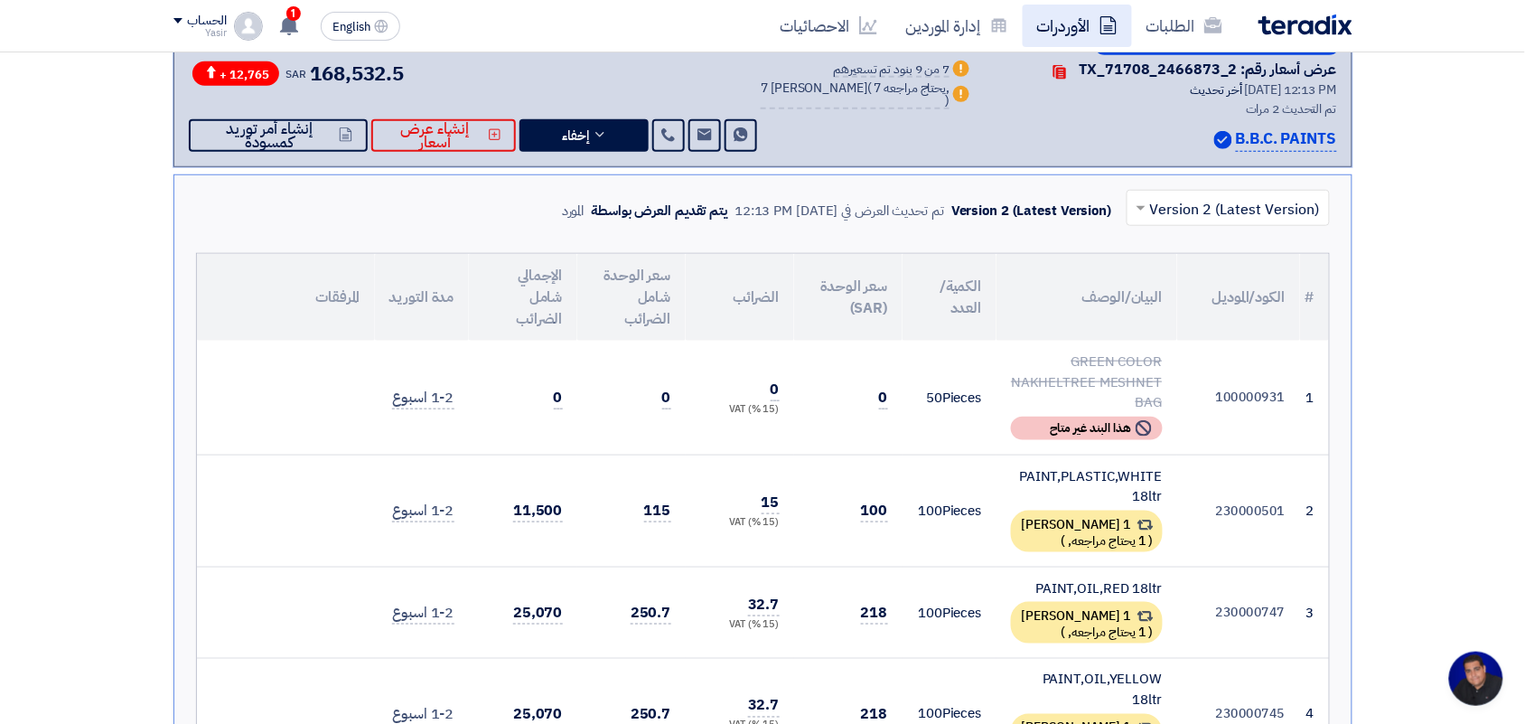
scroll to position [113, 0]
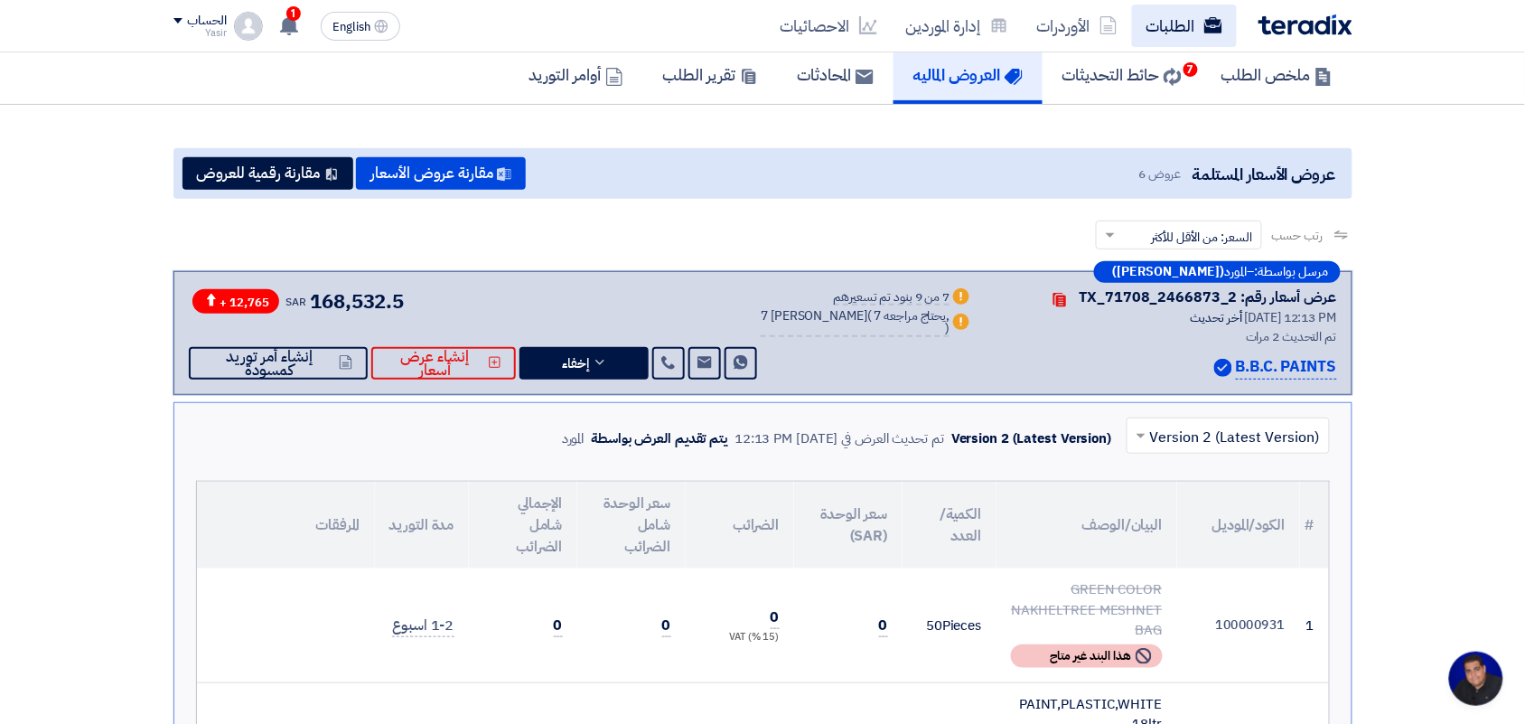
click at [1177, 20] on link "الطلبات" at bounding box center [1184, 26] width 105 height 42
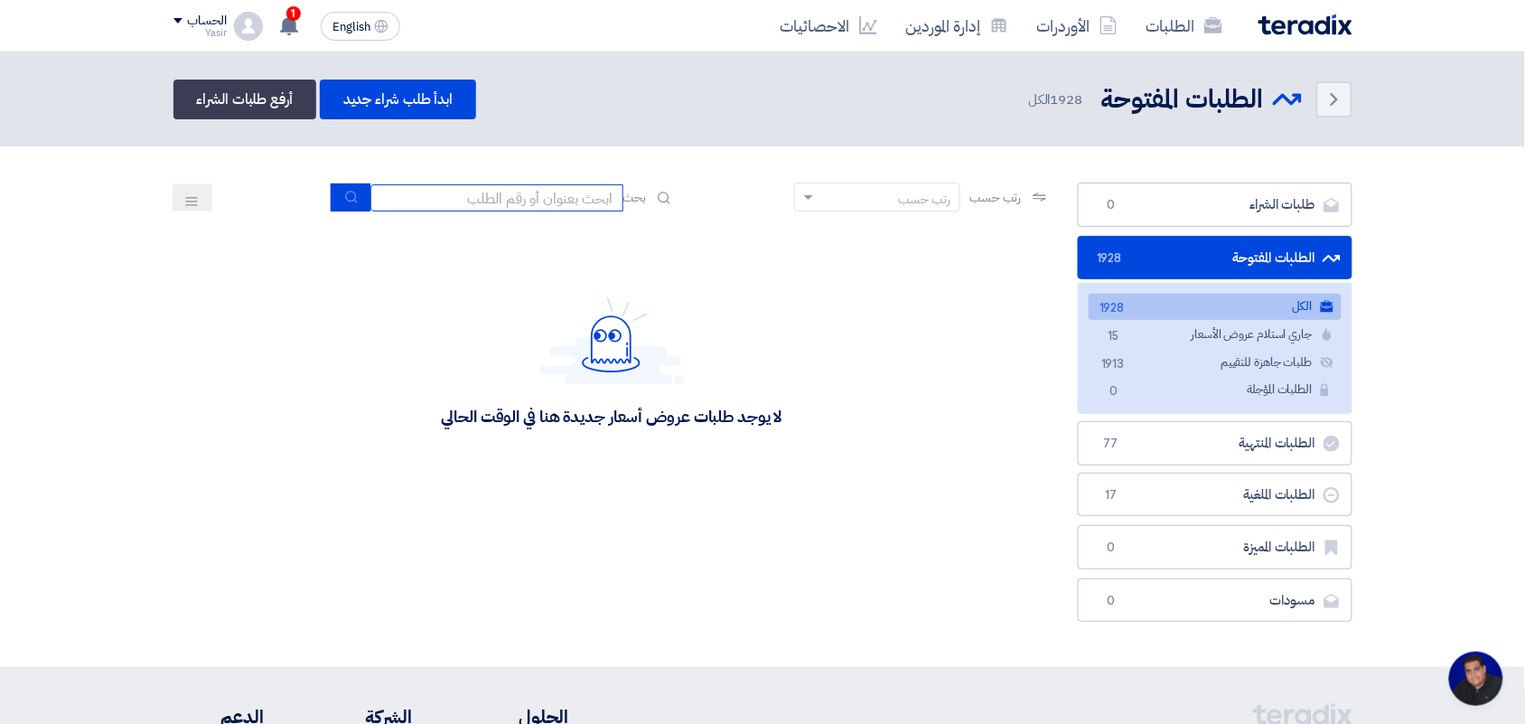
click at [593, 196] on input at bounding box center [496, 197] width 253 height 27
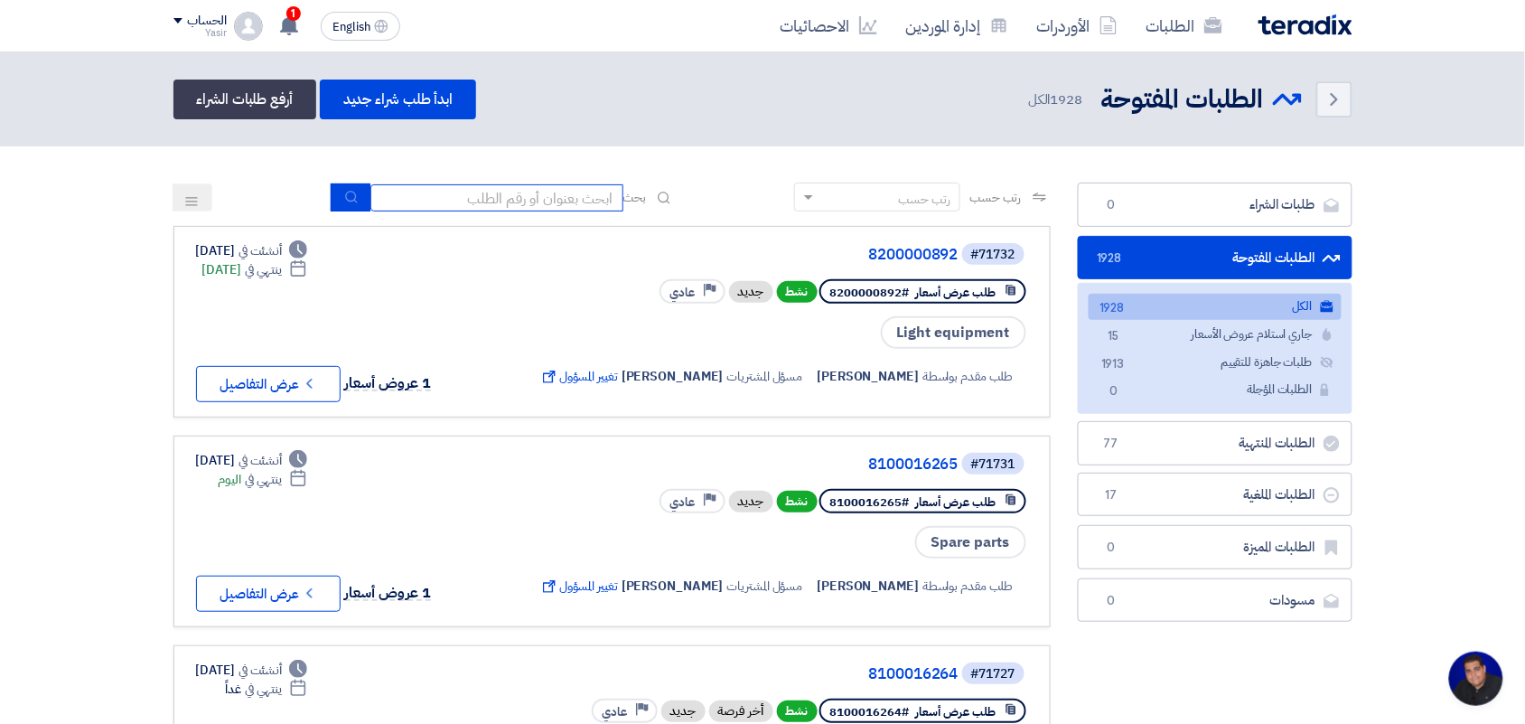
type input "pump"
click at [346, 200] on use "submit" at bounding box center [351, 197] width 12 height 12
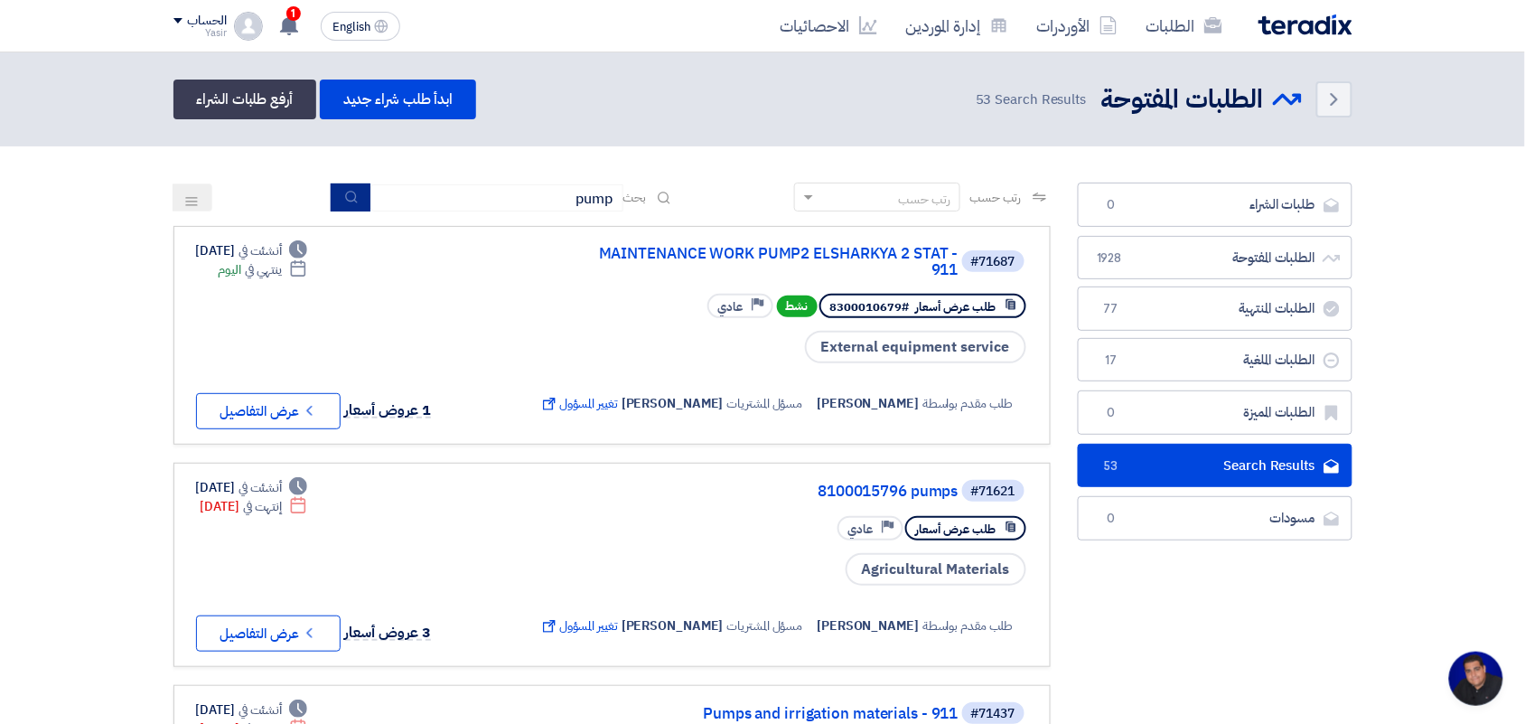
click at [357, 197] on button "submit" at bounding box center [351, 197] width 40 height 28
click at [319, 637] on button "Check details عرض التفاصيل" at bounding box center [268, 633] width 145 height 36
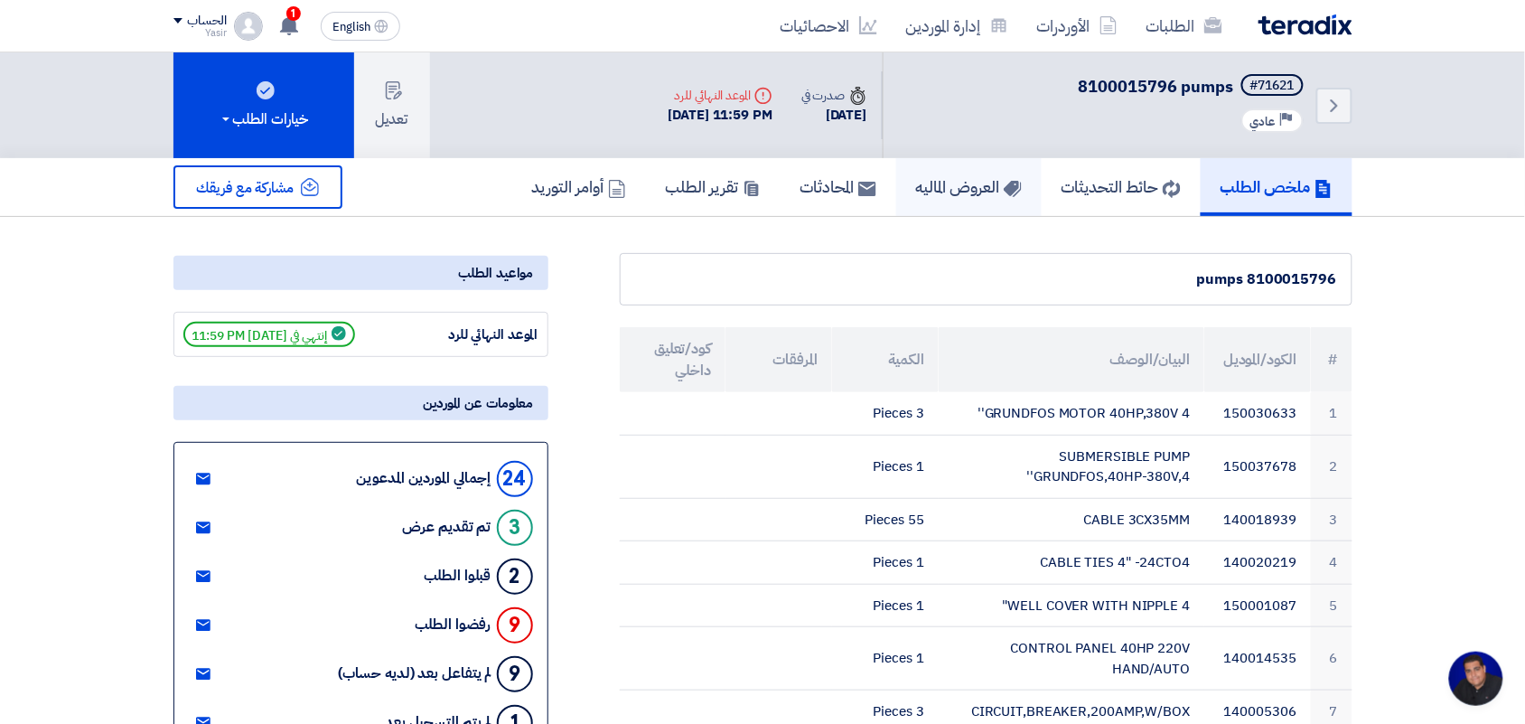
click at [1003, 183] on use at bounding box center [1012, 189] width 18 height 16
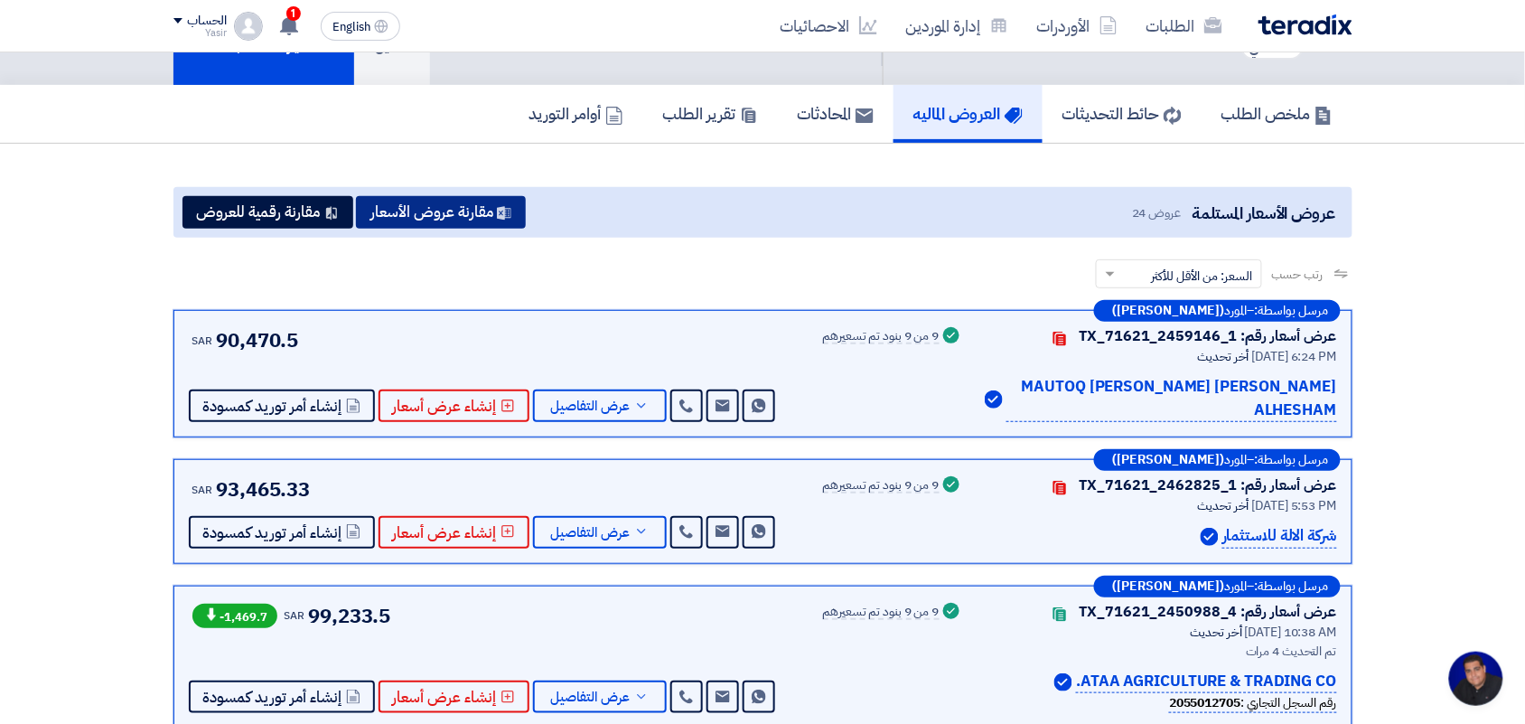
scroll to position [113, 0]
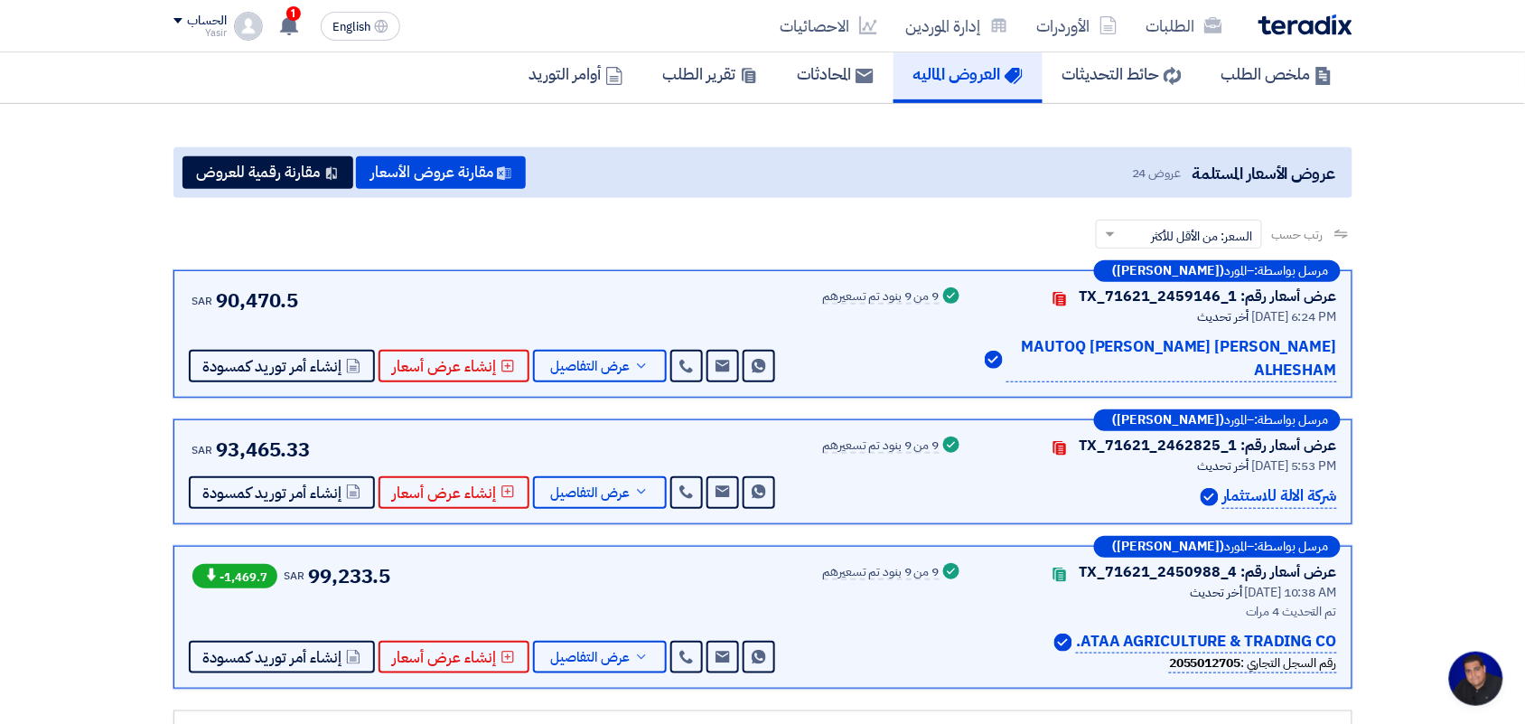
click at [1254, 484] on p "شركة الالة للاستثمار" at bounding box center [1279, 496] width 114 height 24
click at [1191, 484] on div "شركة الالة للاستثمار" at bounding box center [1161, 496] width 352 height 24
click at [612, 486] on span "عرض التفاصيل" at bounding box center [591, 493] width 80 height 14
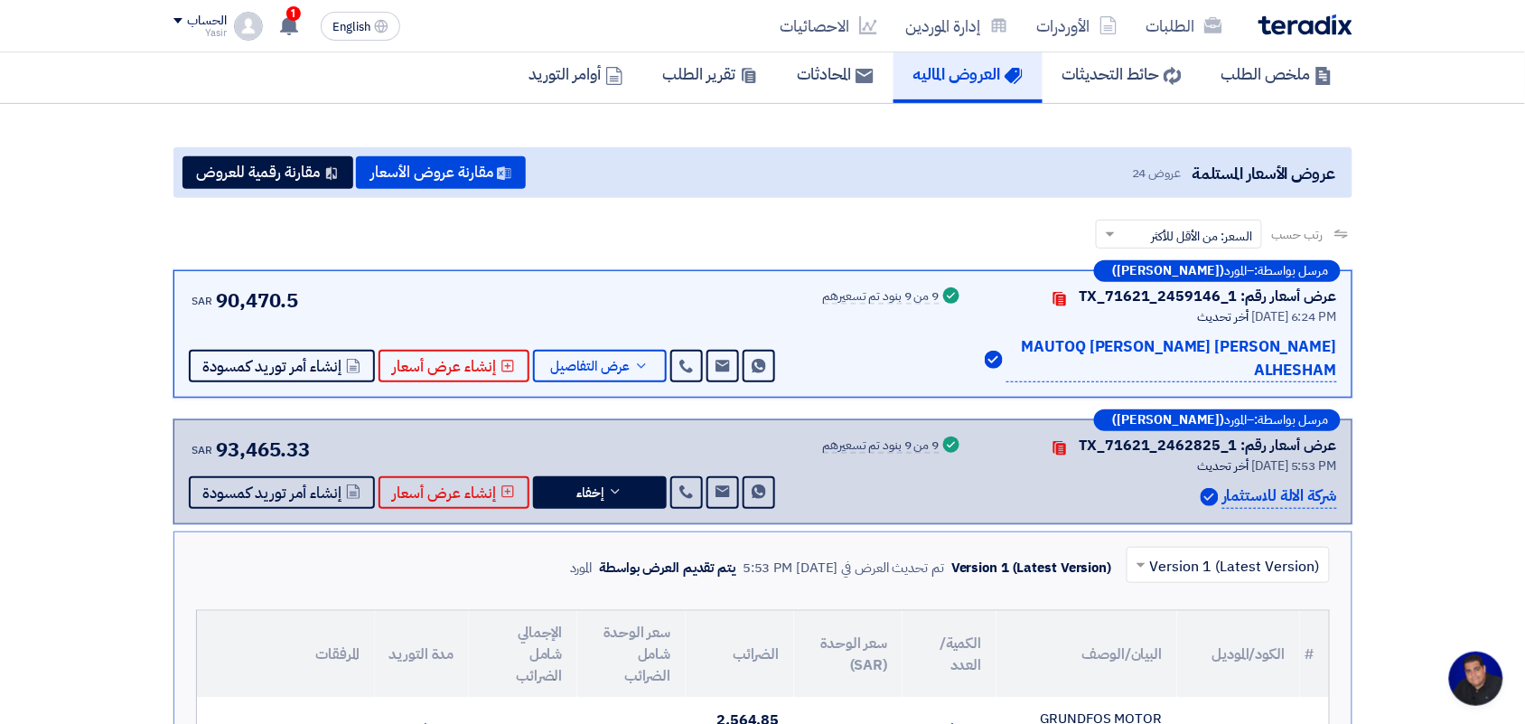
click at [570, 557] on div "المورد" at bounding box center [581, 567] width 23 height 21
click at [1168, 27] on link "الطلبات" at bounding box center [1184, 26] width 105 height 42
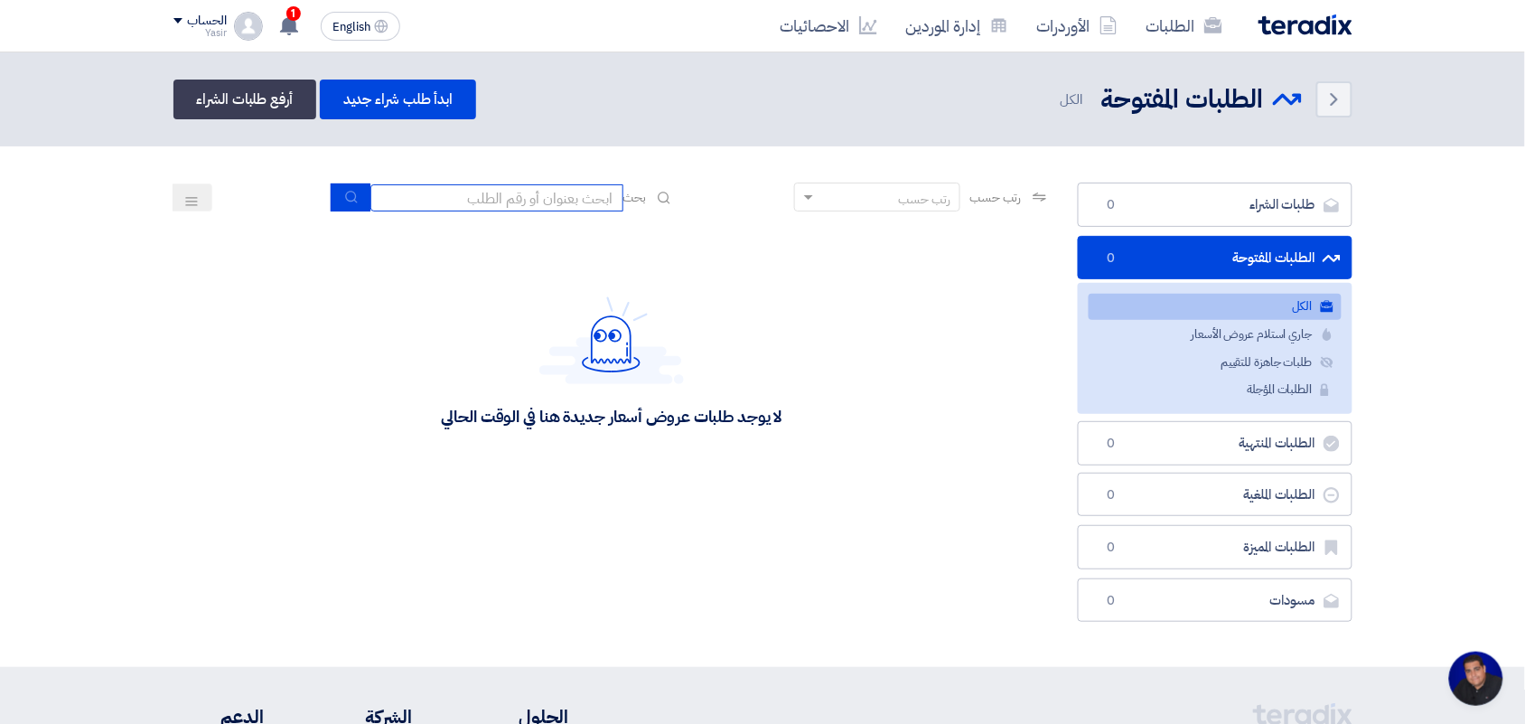
click at [542, 199] on input at bounding box center [496, 197] width 253 height 27
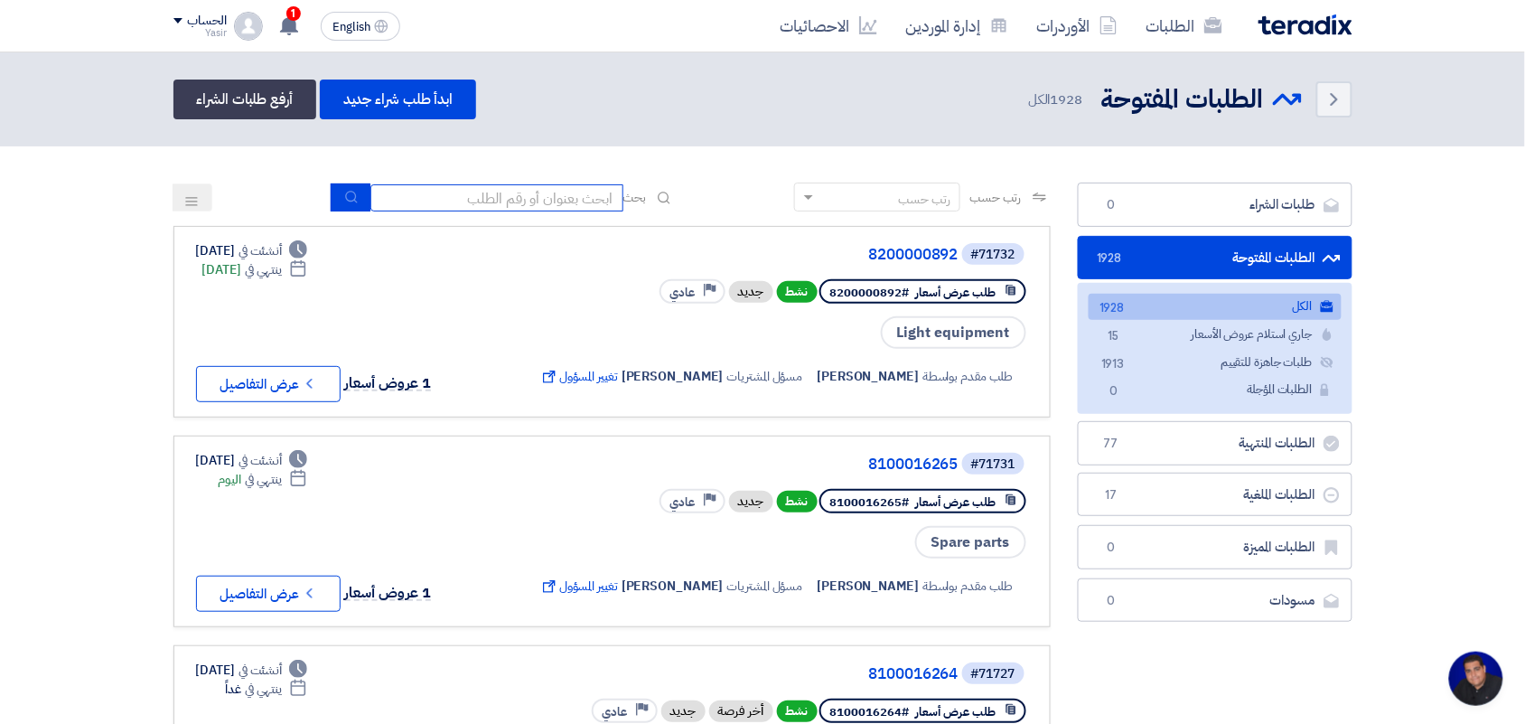
type input "8100015796"
click at [357, 191] on button "submit" at bounding box center [351, 197] width 40 height 28
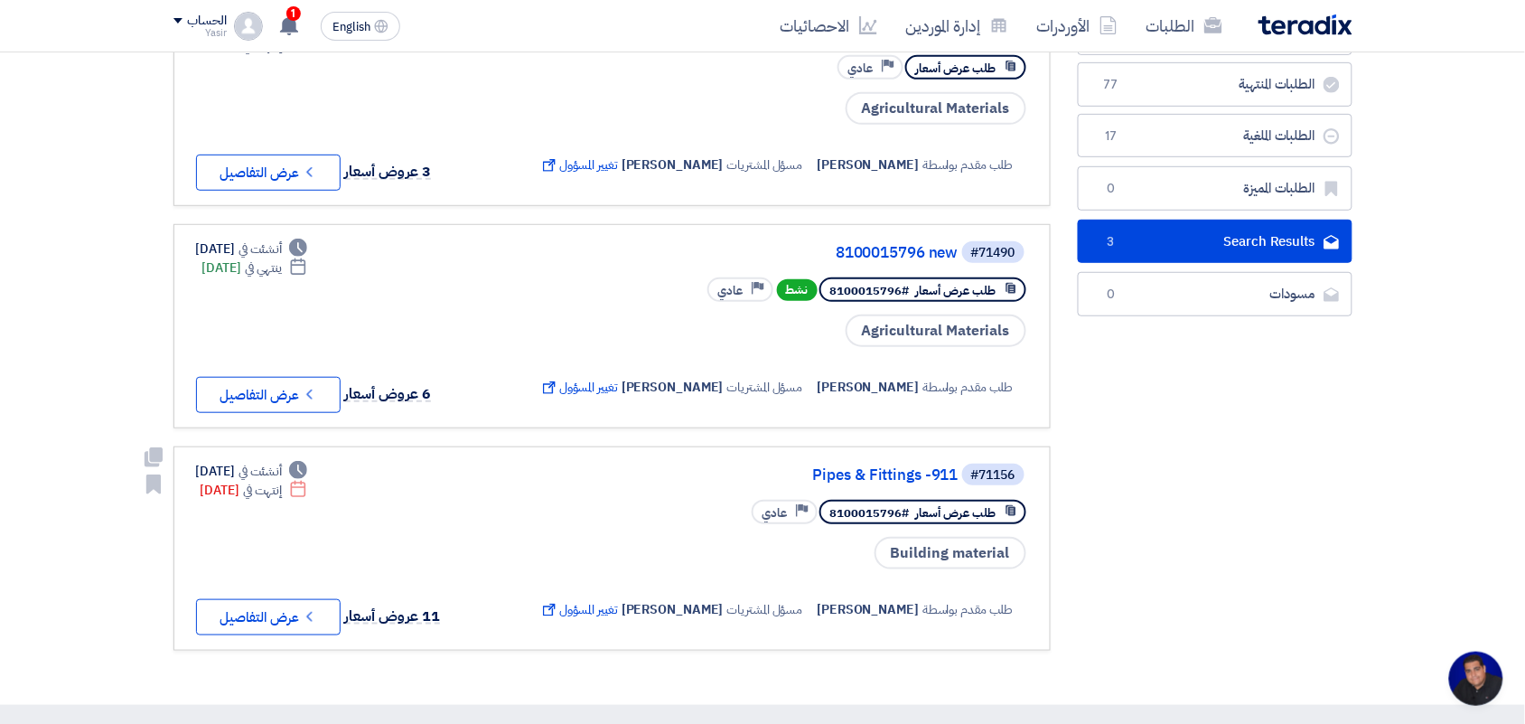
scroll to position [226, 0]
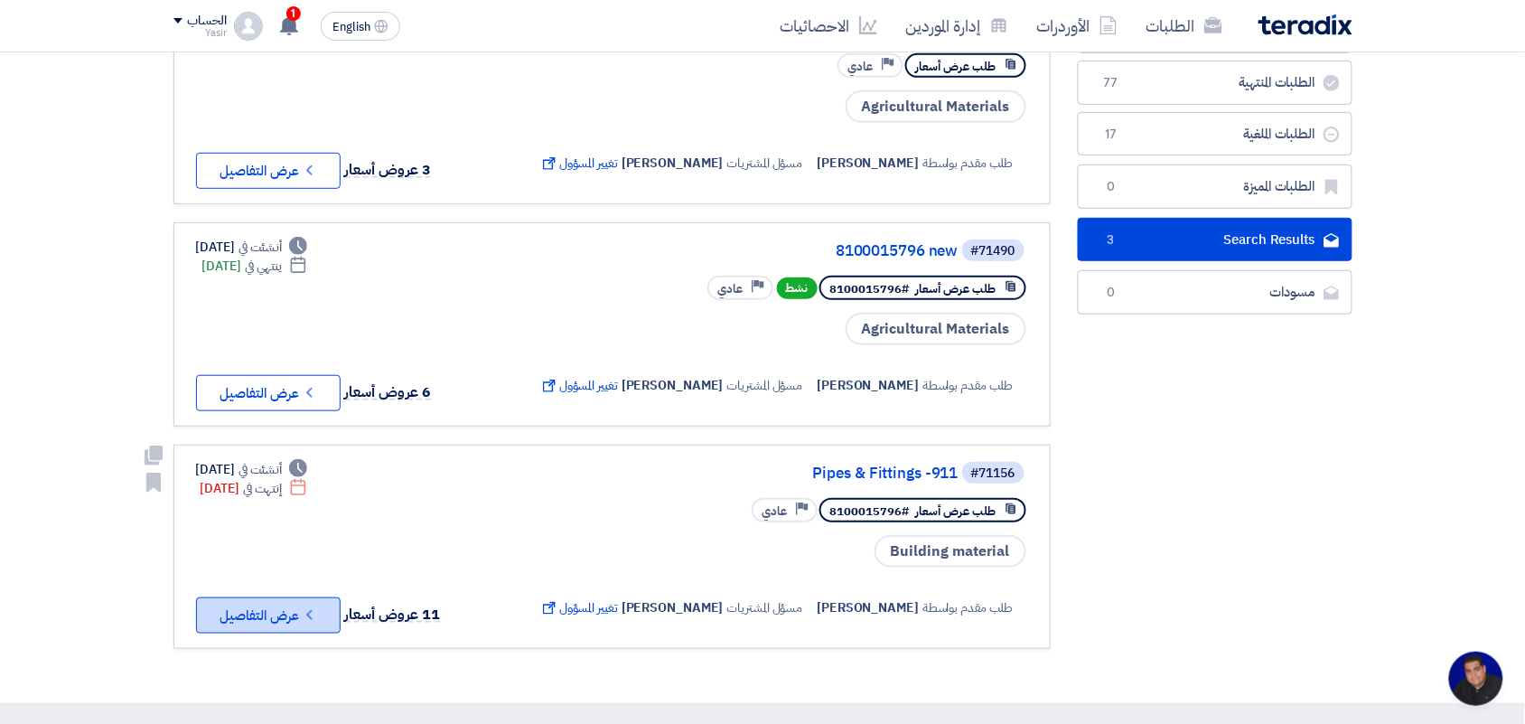
click at [287, 607] on button "Check details عرض التفاصيل" at bounding box center [268, 615] width 145 height 36
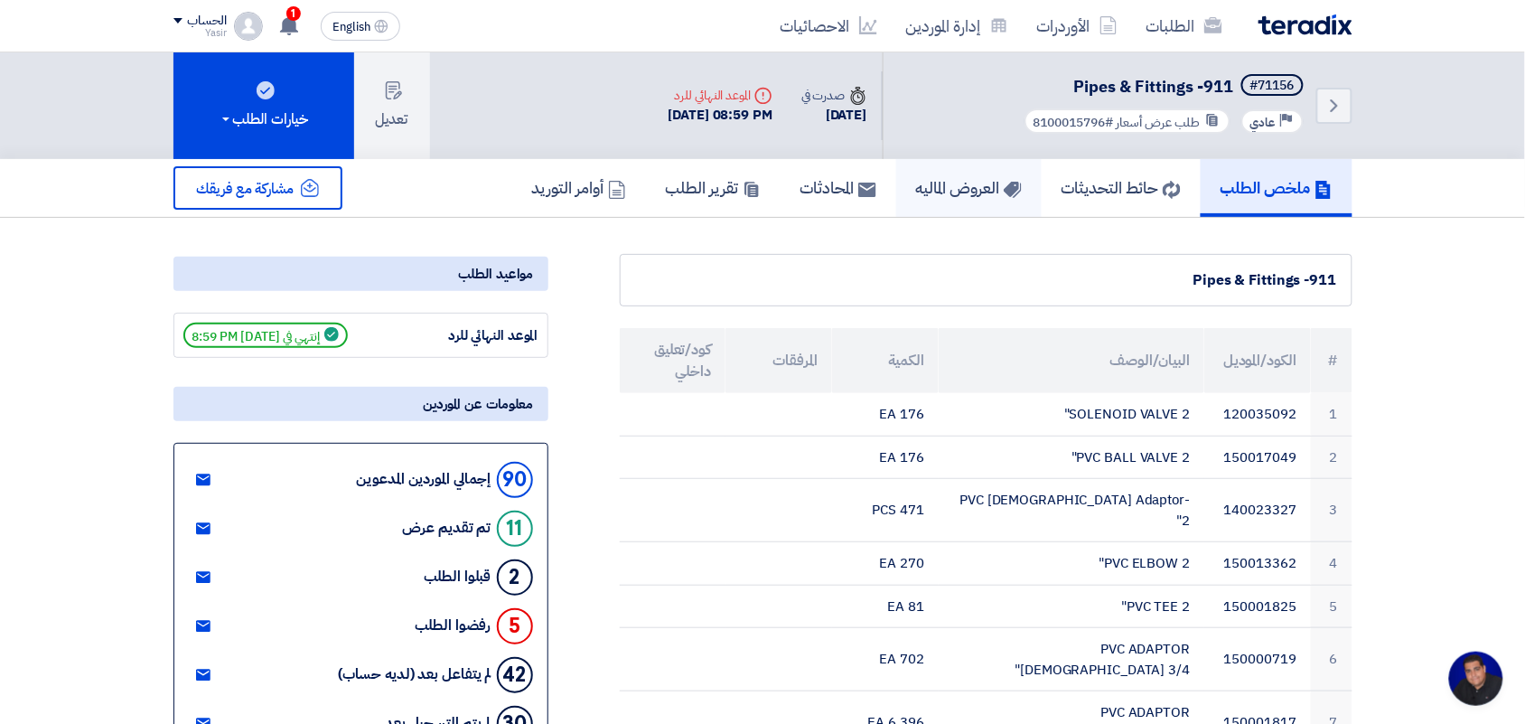
click at [910, 203] on link "العروض الماليه" at bounding box center [968, 188] width 145 height 58
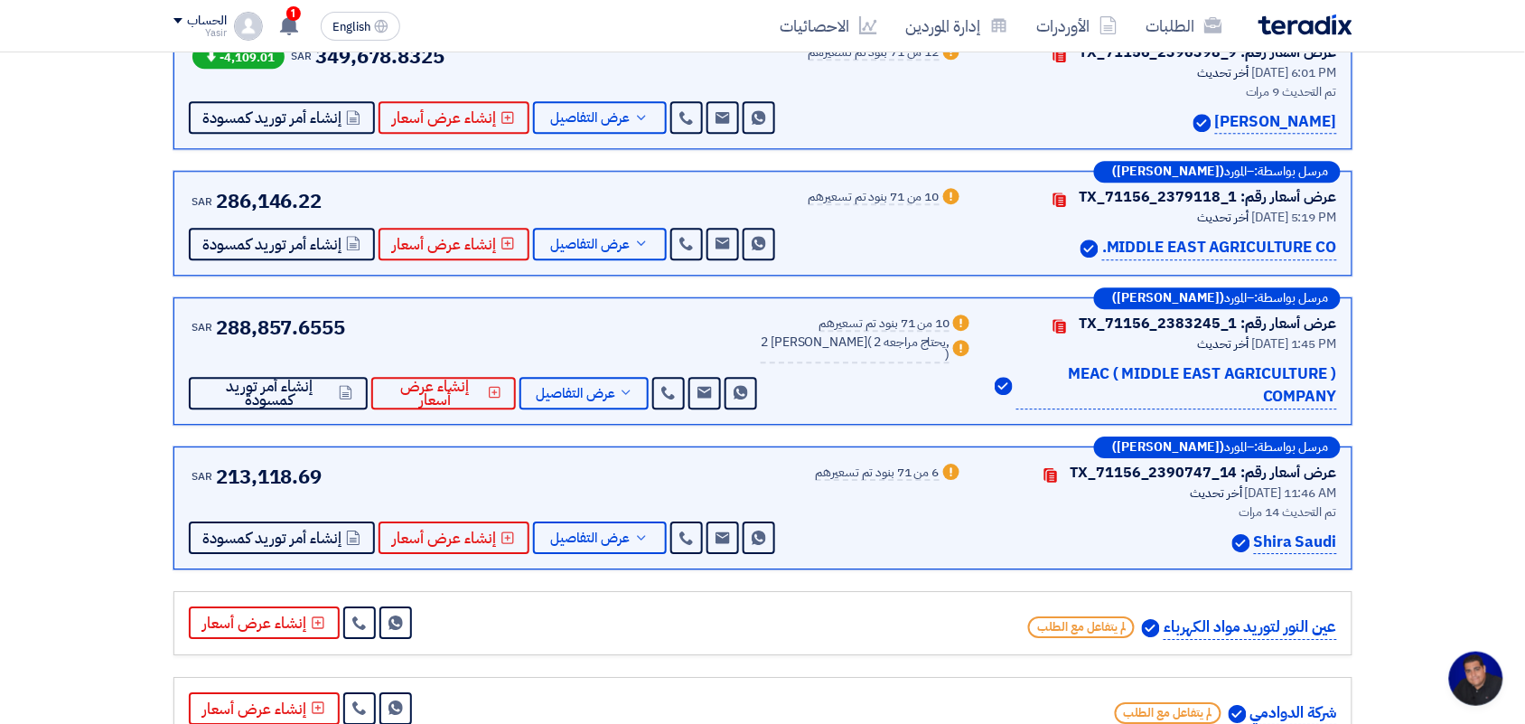
scroll to position [1242, 0]
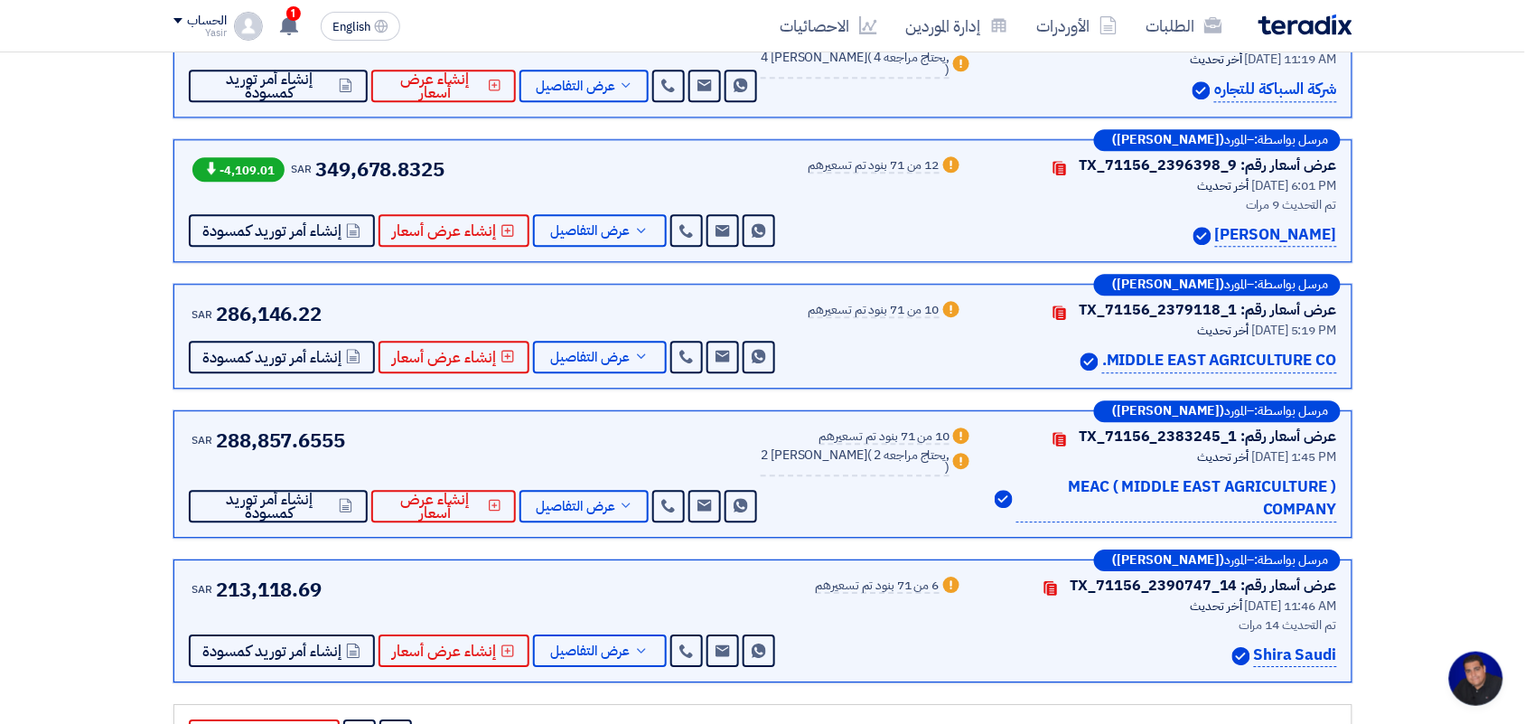
click at [882, 163] on div "12 من 71 بنود تم تسعيرهم" at bounding box center [874, 166] width 131 height 14
click at [641, 237] on icon at bounding box center [641, 230] width 14 height 14
click at [594, 233] on span "عرض التفاصيل" at bounding box center [591, 231] width 80 height 14
click at [606, 238] on span "عرض التفاصيل" at bounding box center [591, 231] width 80 height 14
